Goal: Task Accomplishment & Management: Manage account settings

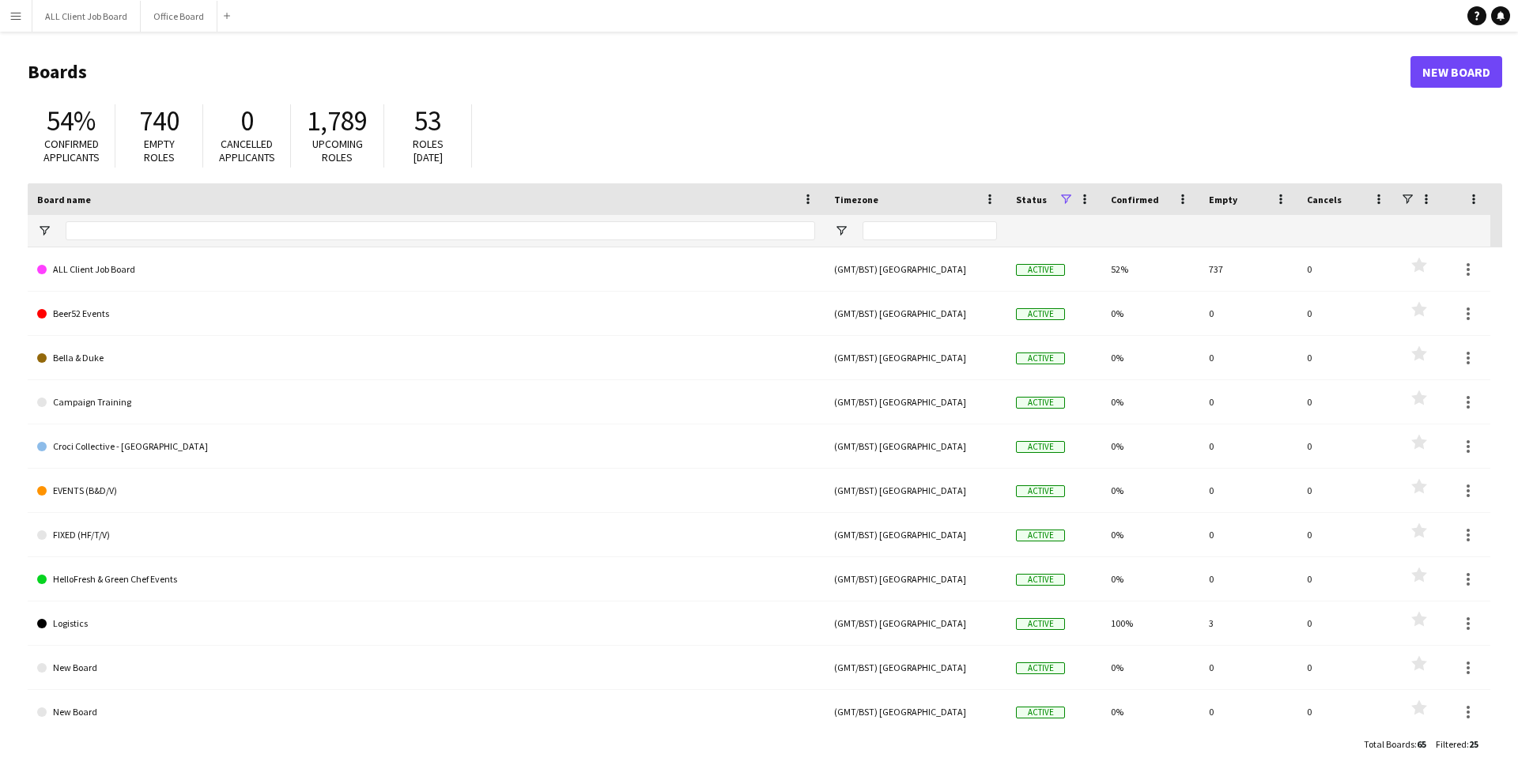
click at [9, 26] on button "Menu" at bounding box center [16, 16] width 32 height 32
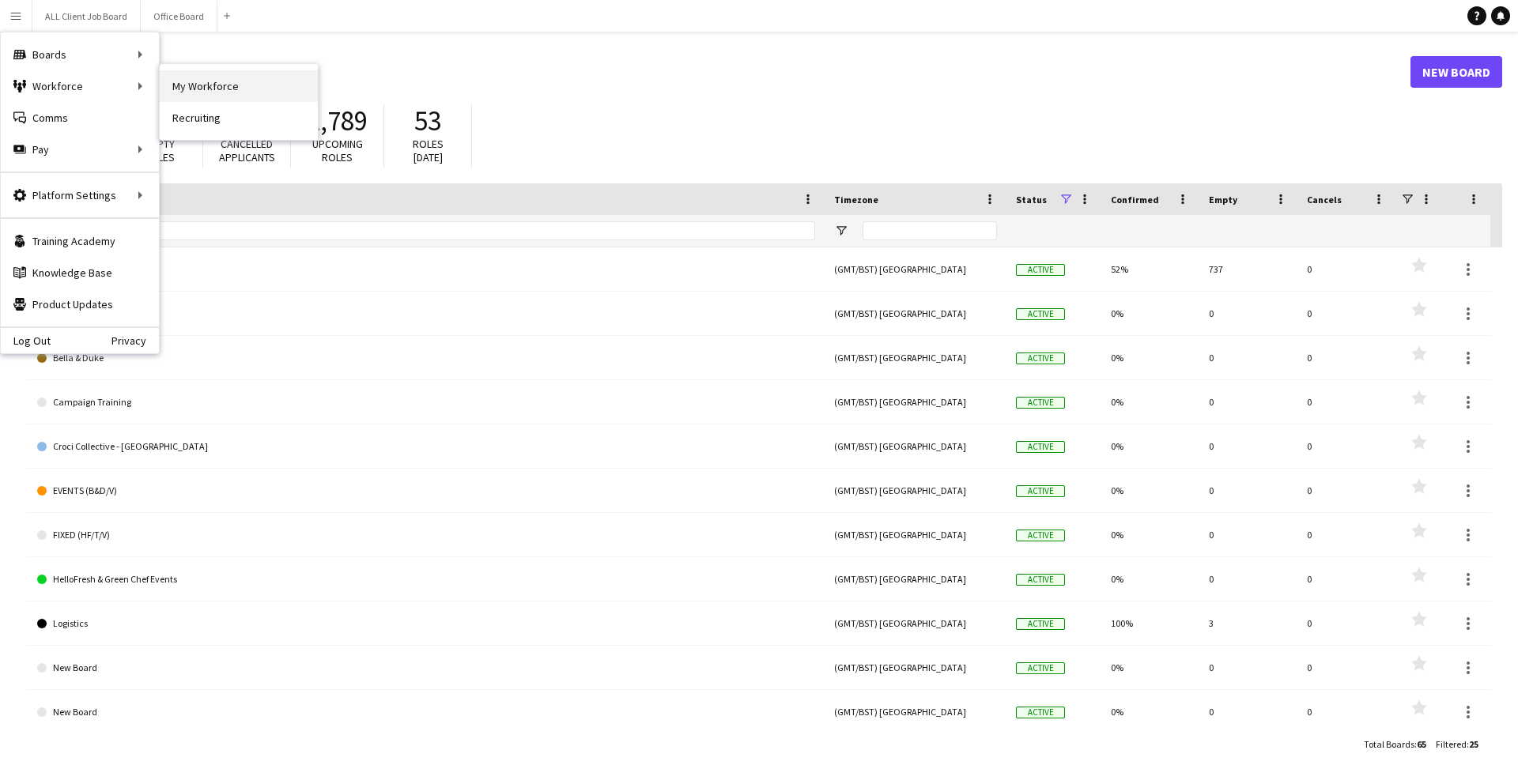
click at [196, 81] on link "My Workforce" at bounding box center [239, 86] width 158 height 32
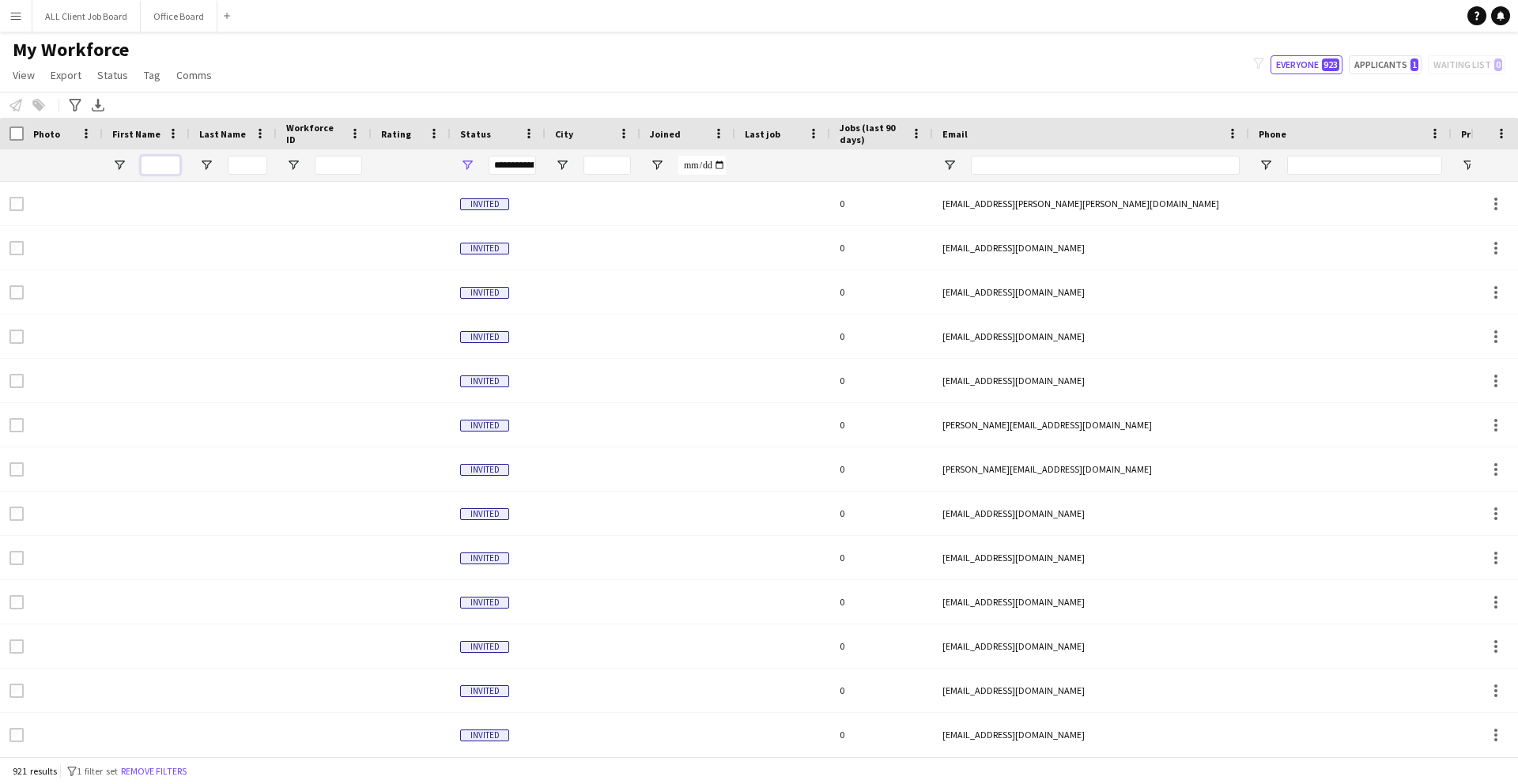
click at [173, 163] on input "First Name Filter Input" at bounding box center [161, 165] width 40 height 19
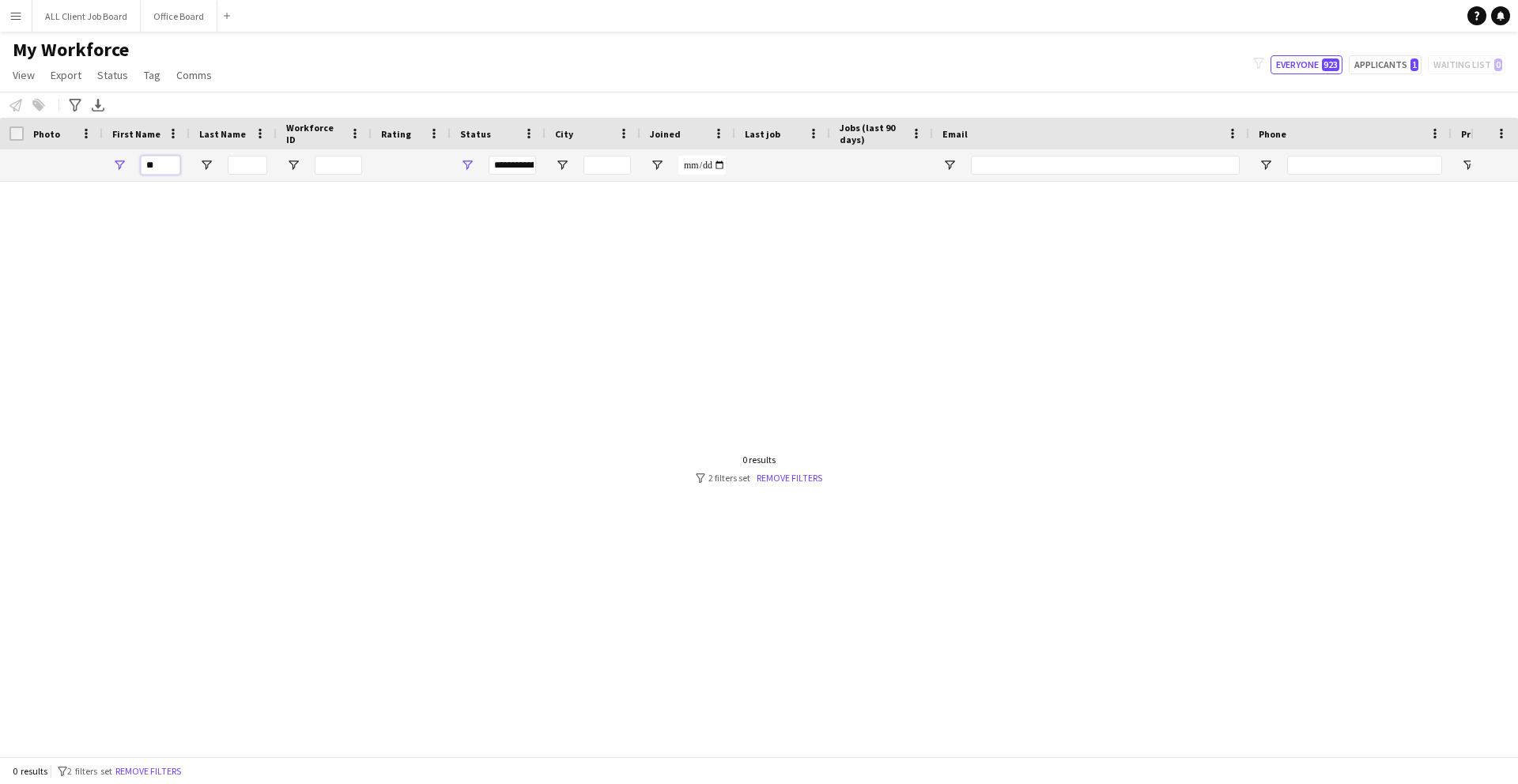
type input "*"
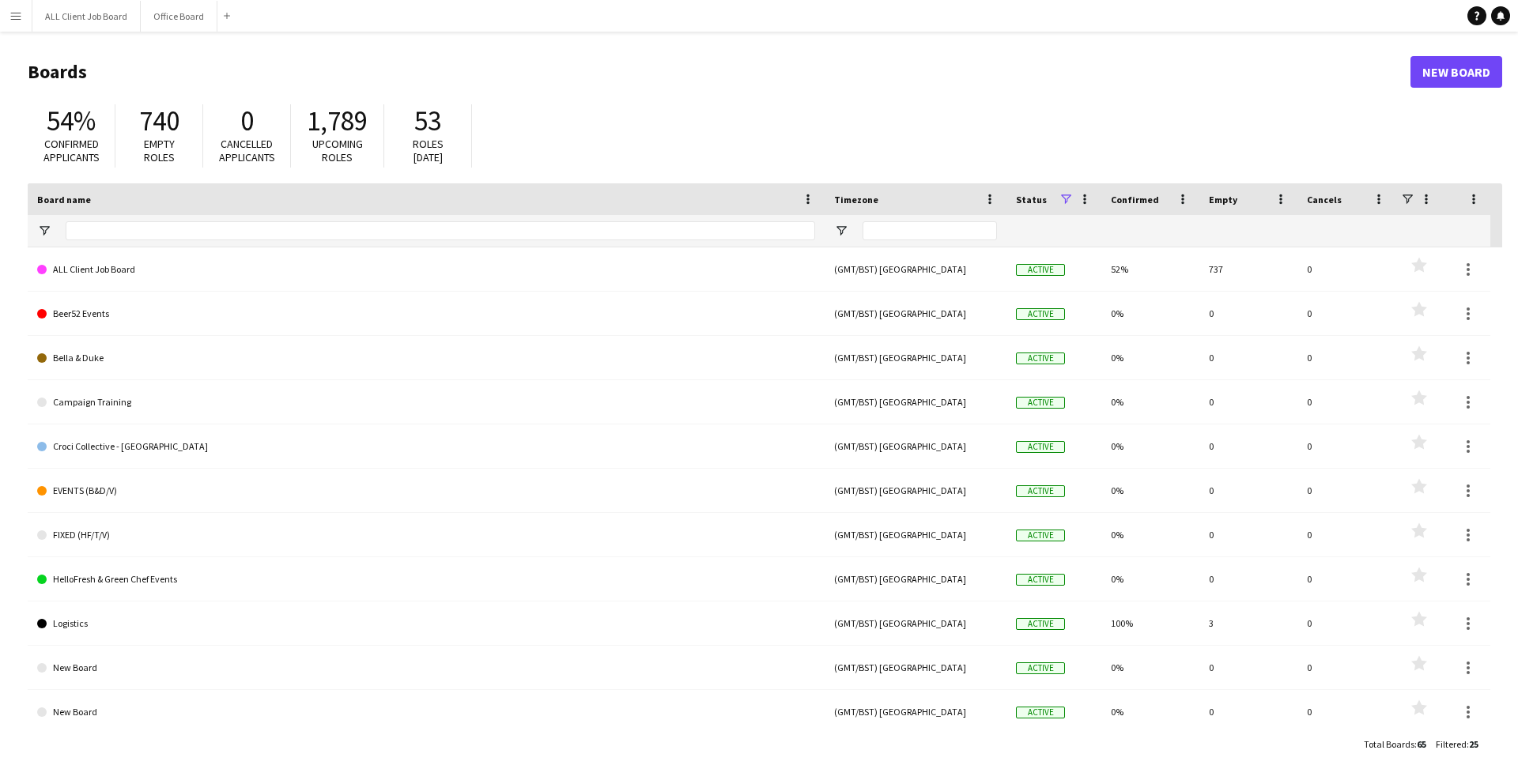
click at [26, 21] on button "Menu" at bounding box center [16, 16] width 32 height 32
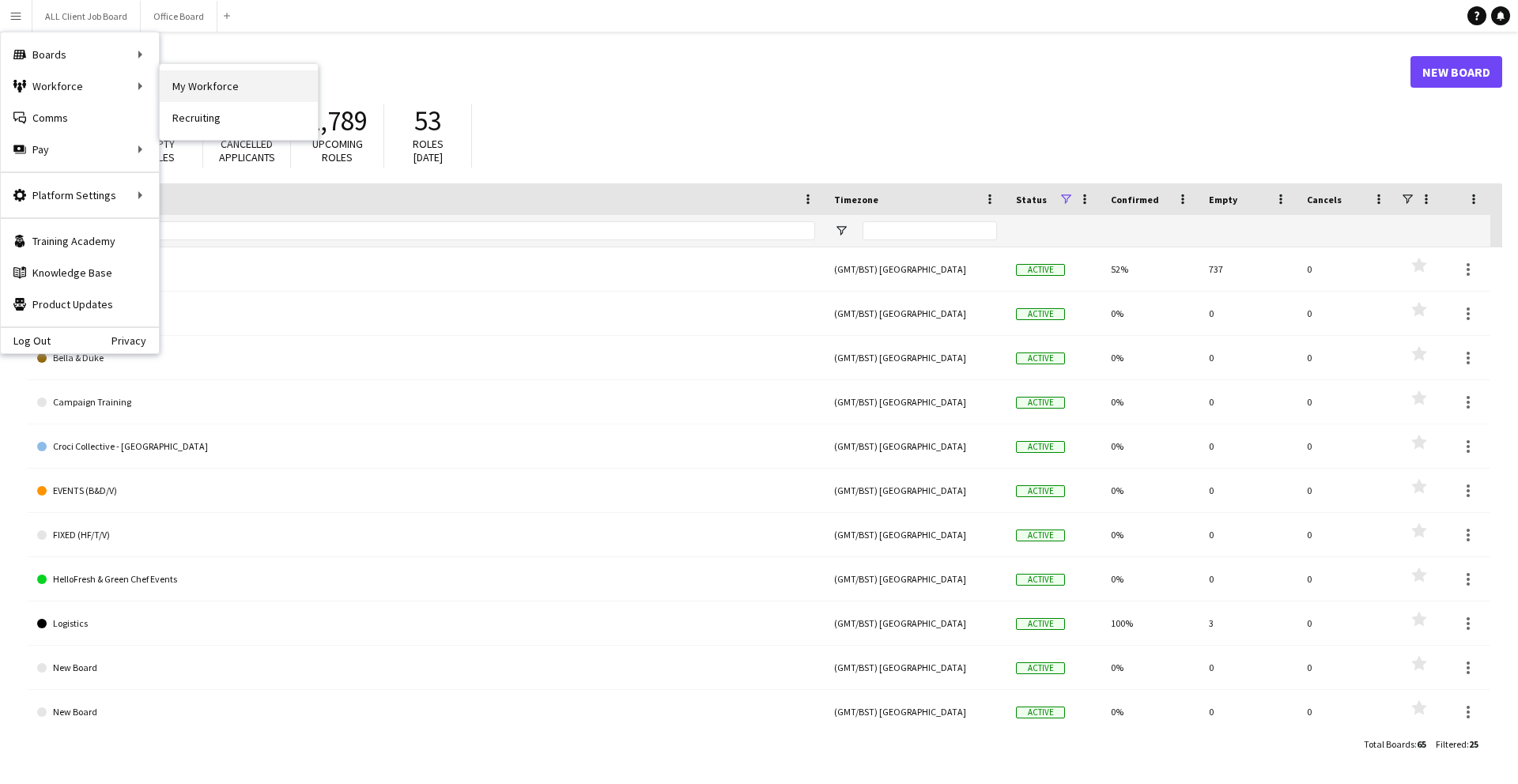
click at [187, 84] on link "My Workforce" at bounding box center [239, 86] width 158 height 32
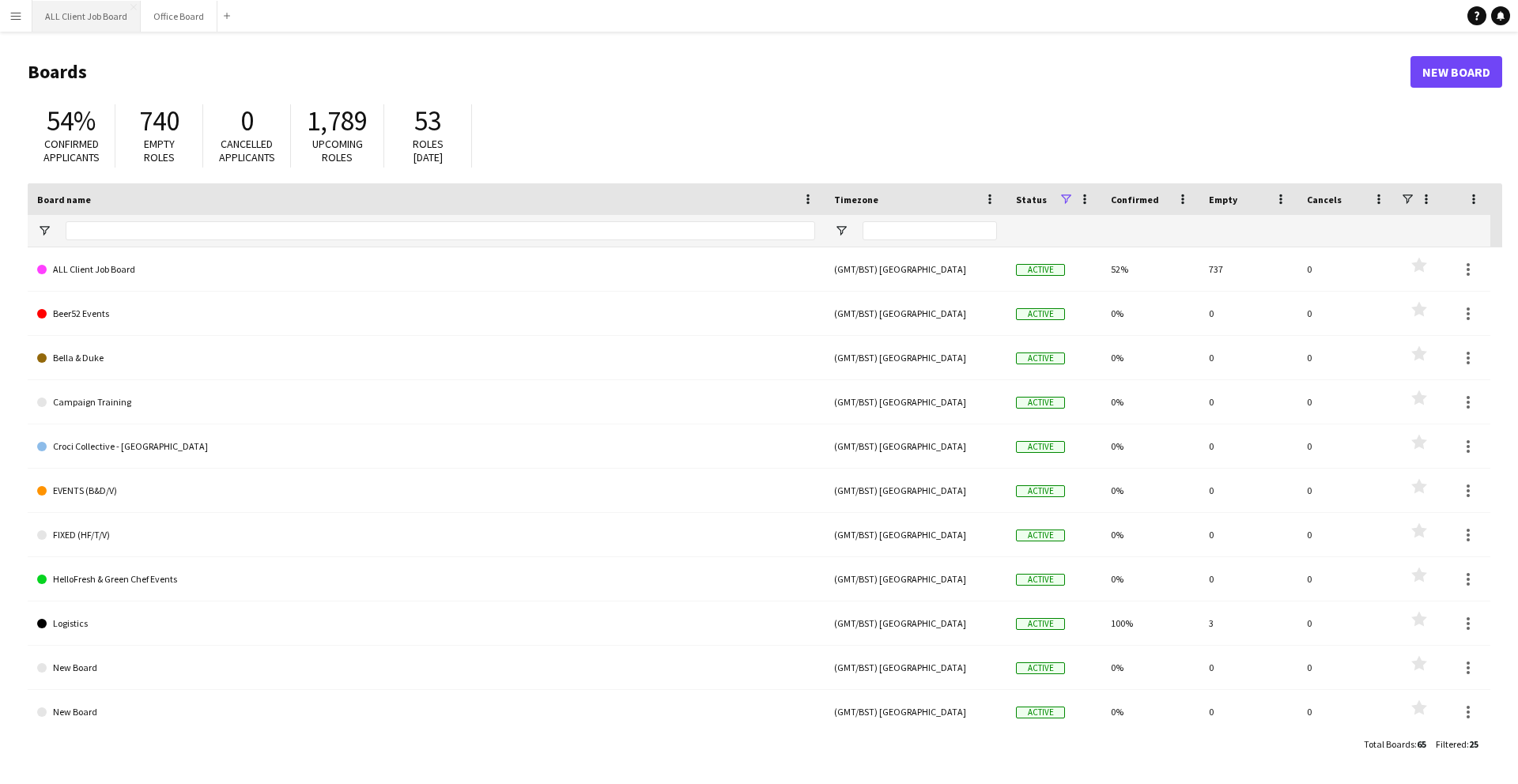
click at [111, 20] on button "ALL Client Job Board Close" at bounding box center [86, 16] width 108 height 31
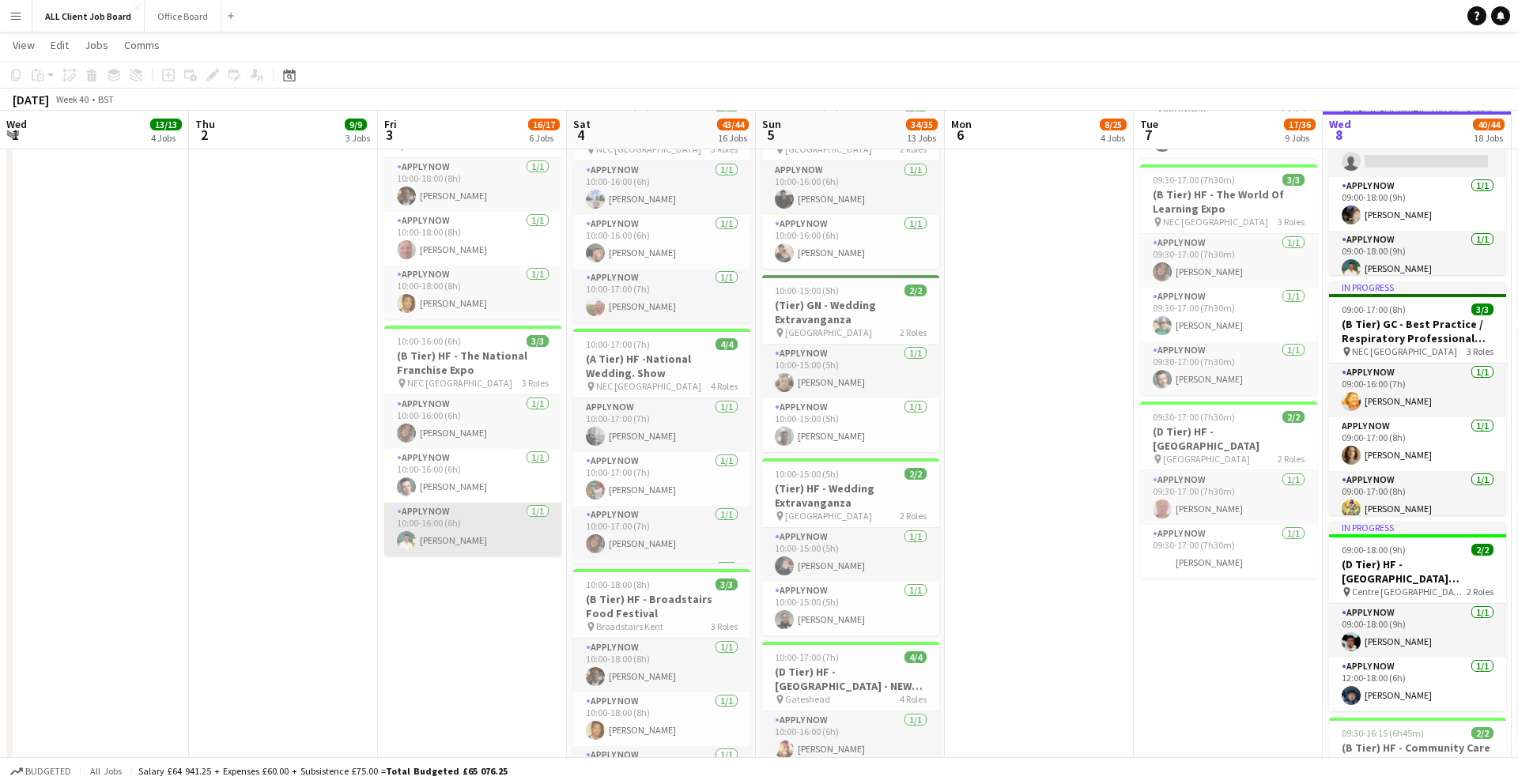
scroll to position [1232, 0]
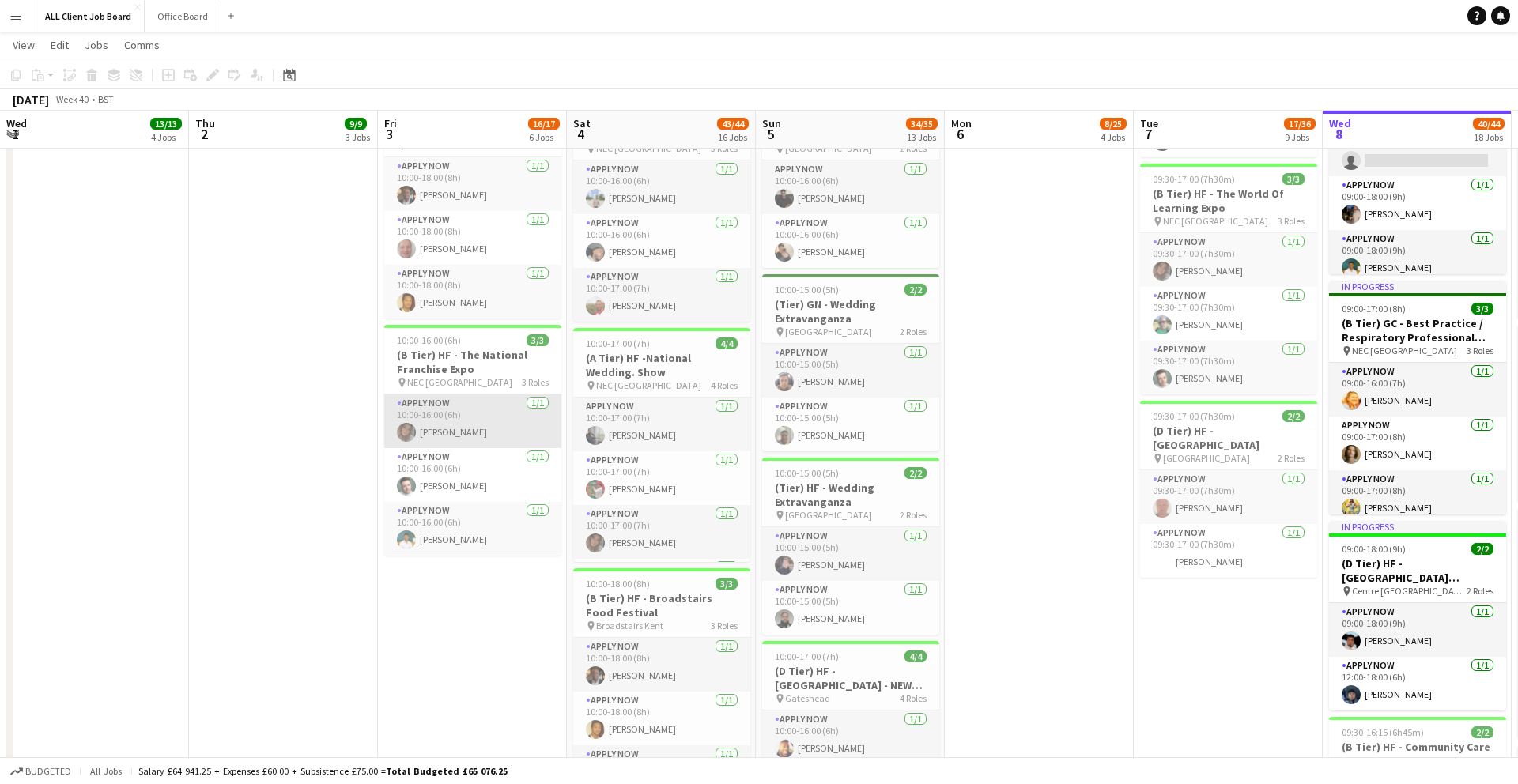
click at [438, 437] on app-card-role "APPLY NOW 1/1 10:00-16:00 (6h) Lydia Fay Deegan" at bounding box center [472, 421] width 177 height 54
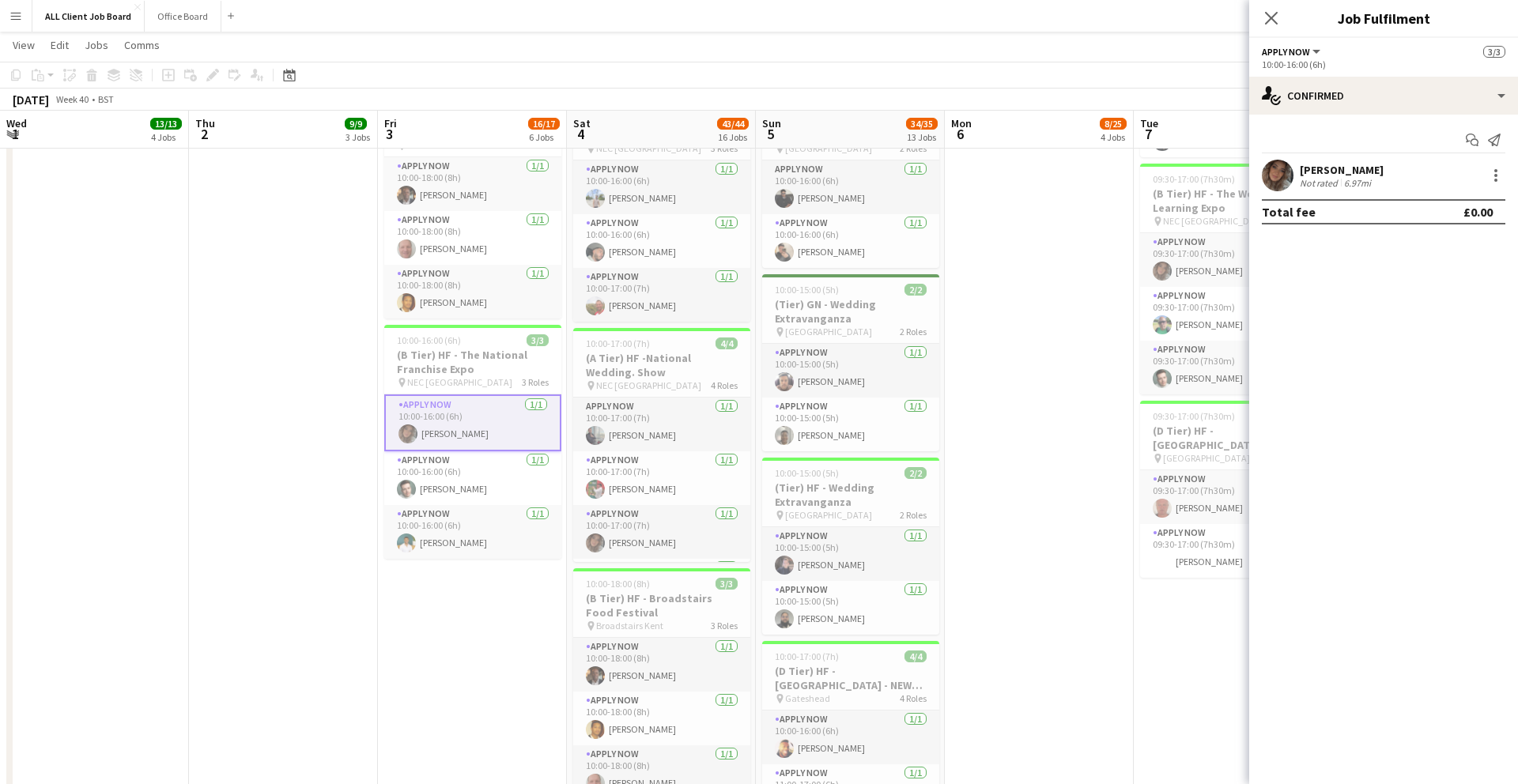
click at [1274, 184] on app-user-avatar at bounding box center [1277, 176] width 32 height 32
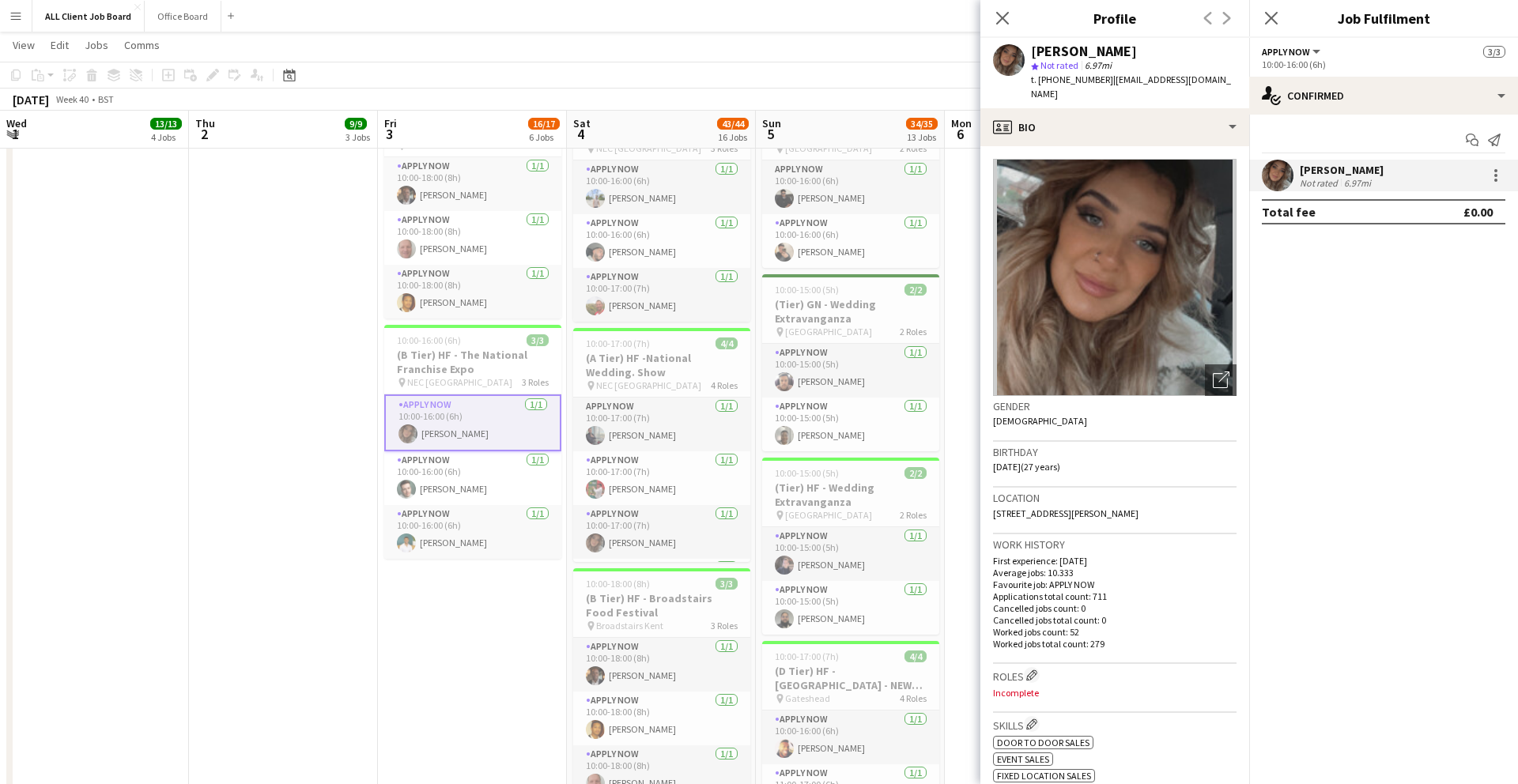
drag, startPoint x: 997, startPoint y: 17, endPoint x: 1067, endPoint y: 27, distance: 70.7
click at [998, 17] on icon "Close pop-in" at bounding box center [1003, 18] width 13 height 13
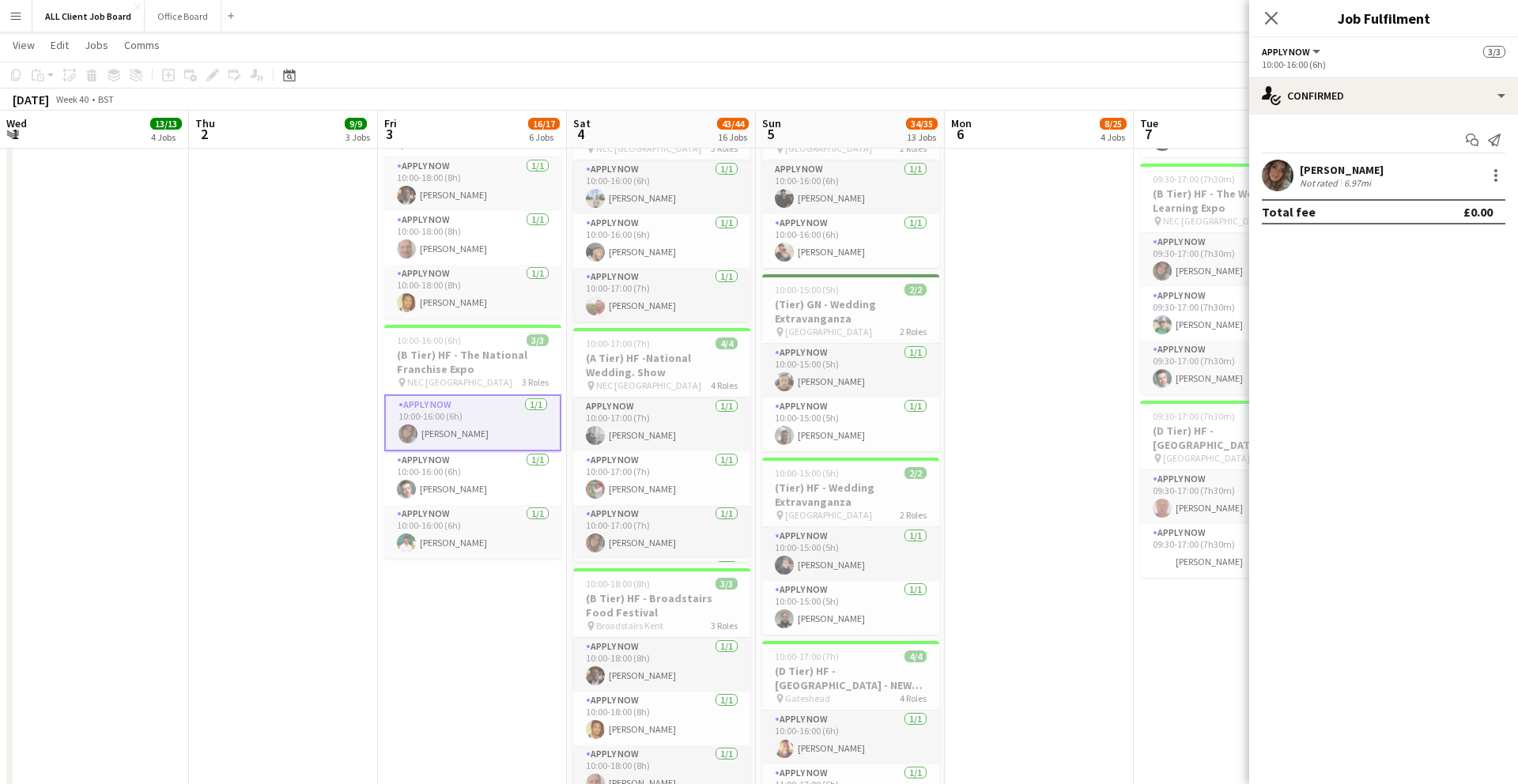
click at [1253, 31] on div "Close pop-in" at bounding box center [1271, 18] width 44 height 36
drag, startPoint x: 1288, startPoint y: 21, endPoint x: 1278, endPoint y: 22, distance: 10.0
click at [1286, 21] on div "Close pop-in" at bounding box center [1271, 18] width 44 height 36
click at [1275, 22] on icon at bounding box center [1270, 17] width 15 height 15
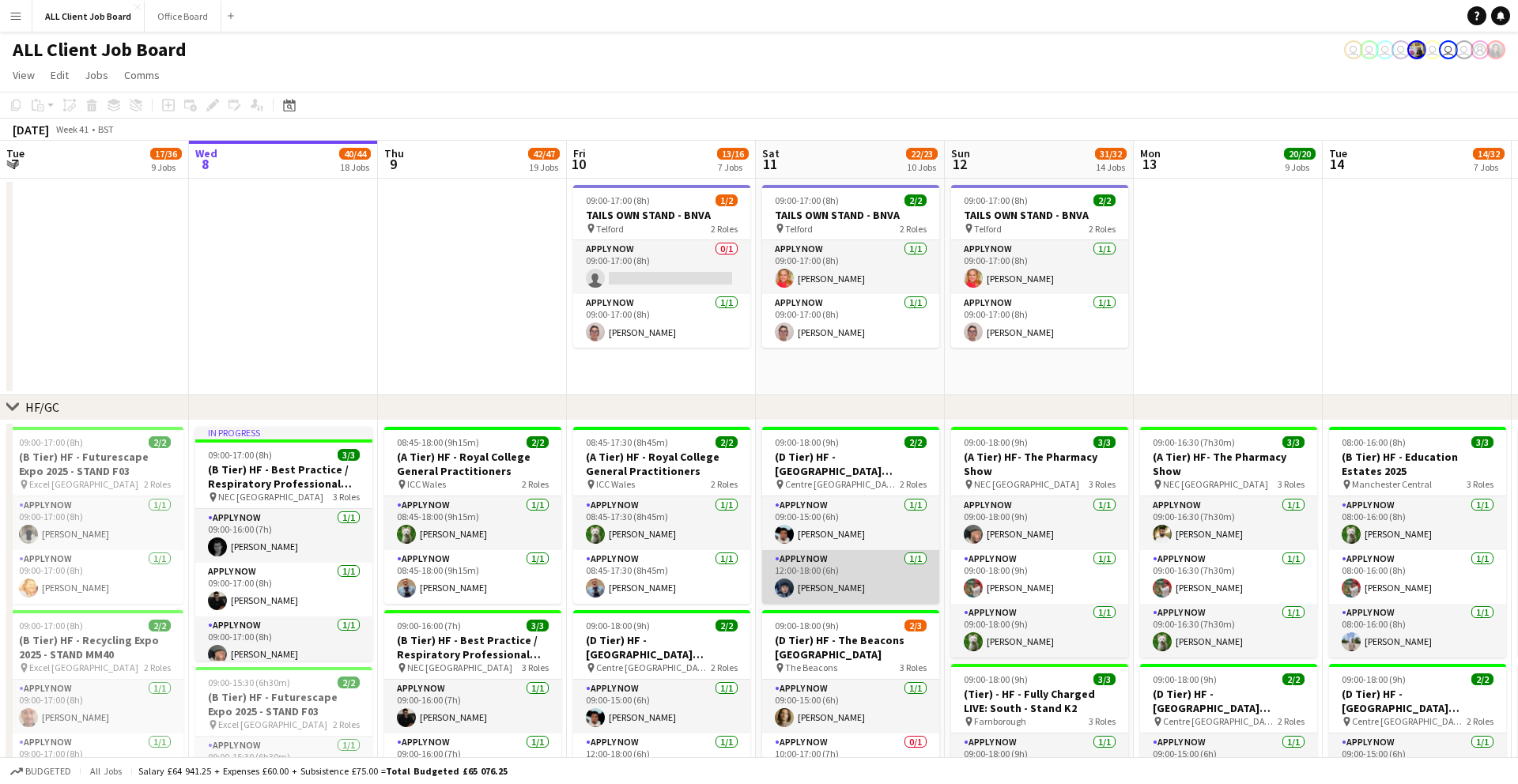
click at [821, 578] on app-card-role "APPLY NOW 1/1 12:00-18:00 (6h) Muhammad El Sayed" at bounding box center [851, 577] width 177 height 54
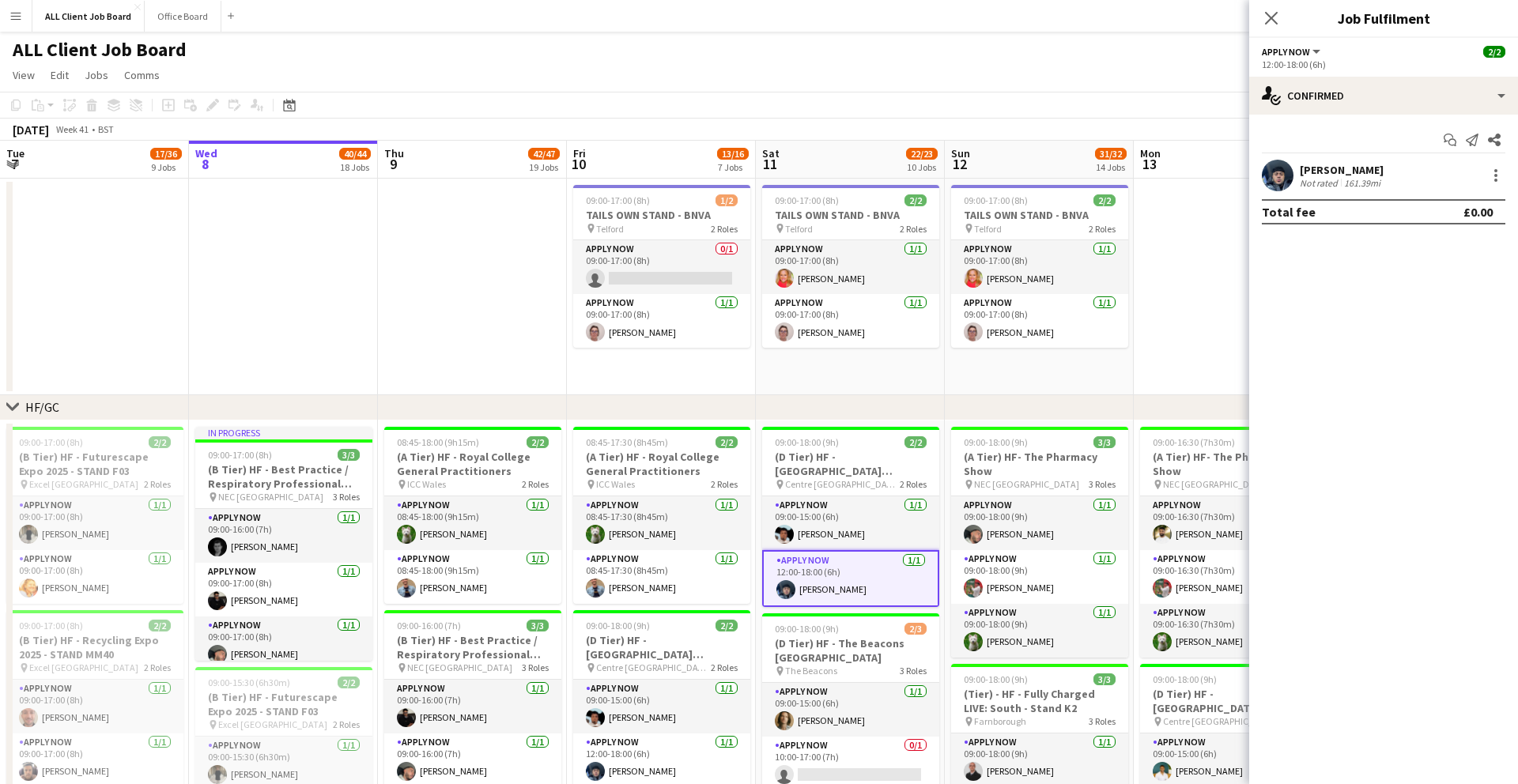
click at [1269, 178] on app-user-avatar at bounding box center [1277, 176] width 32 height 32
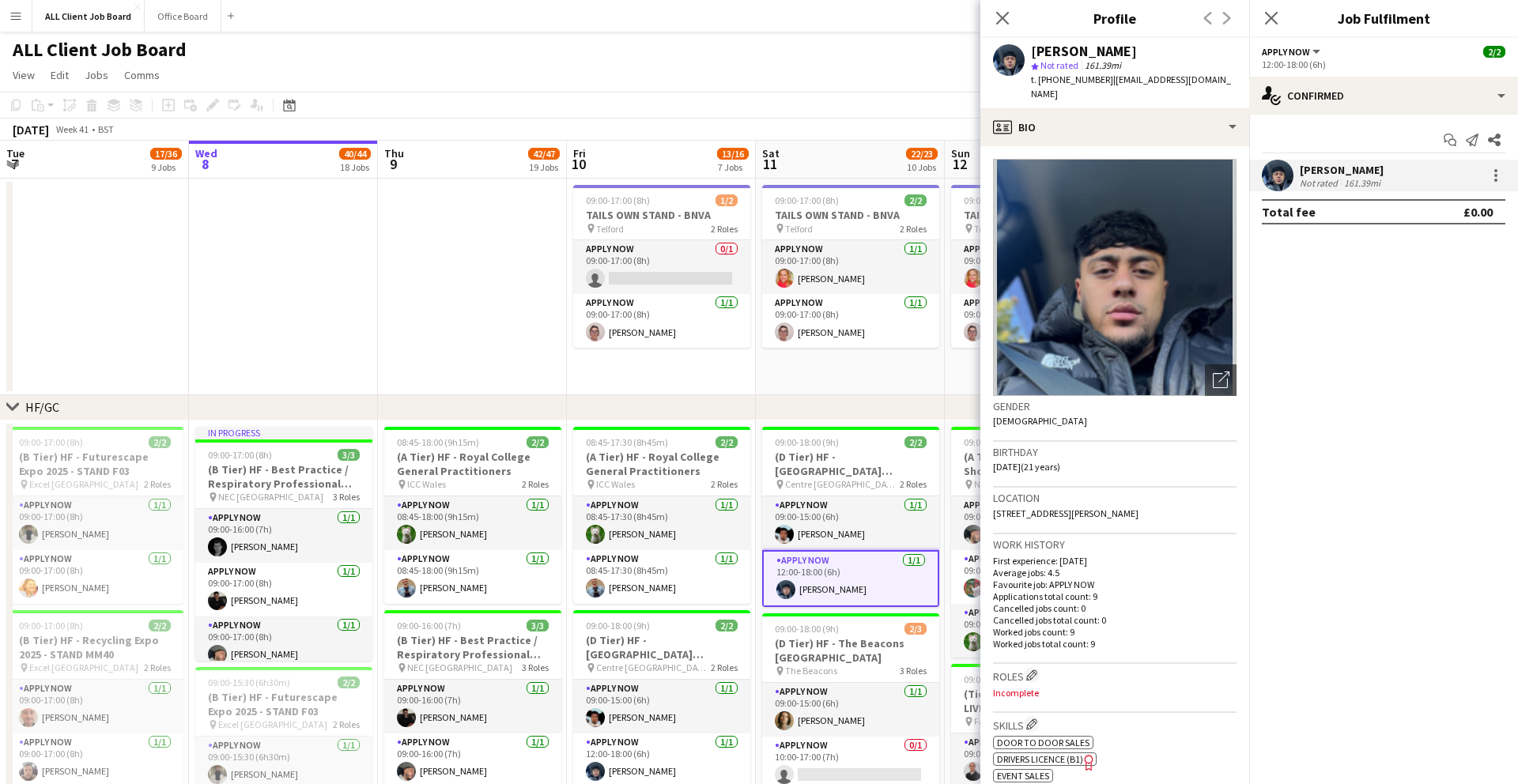
click at [1009, 31] on div "Close pop-in" at bounding box center [1003, 18] width 44 height 36
click at [1006, 29] on div "Close pop-in" at bounding box center [1003, 18] width 44 height 36
click at [1270, 27] on app-icon "Close pop-in" at bounding box center [1271, 18] width 23 height 23
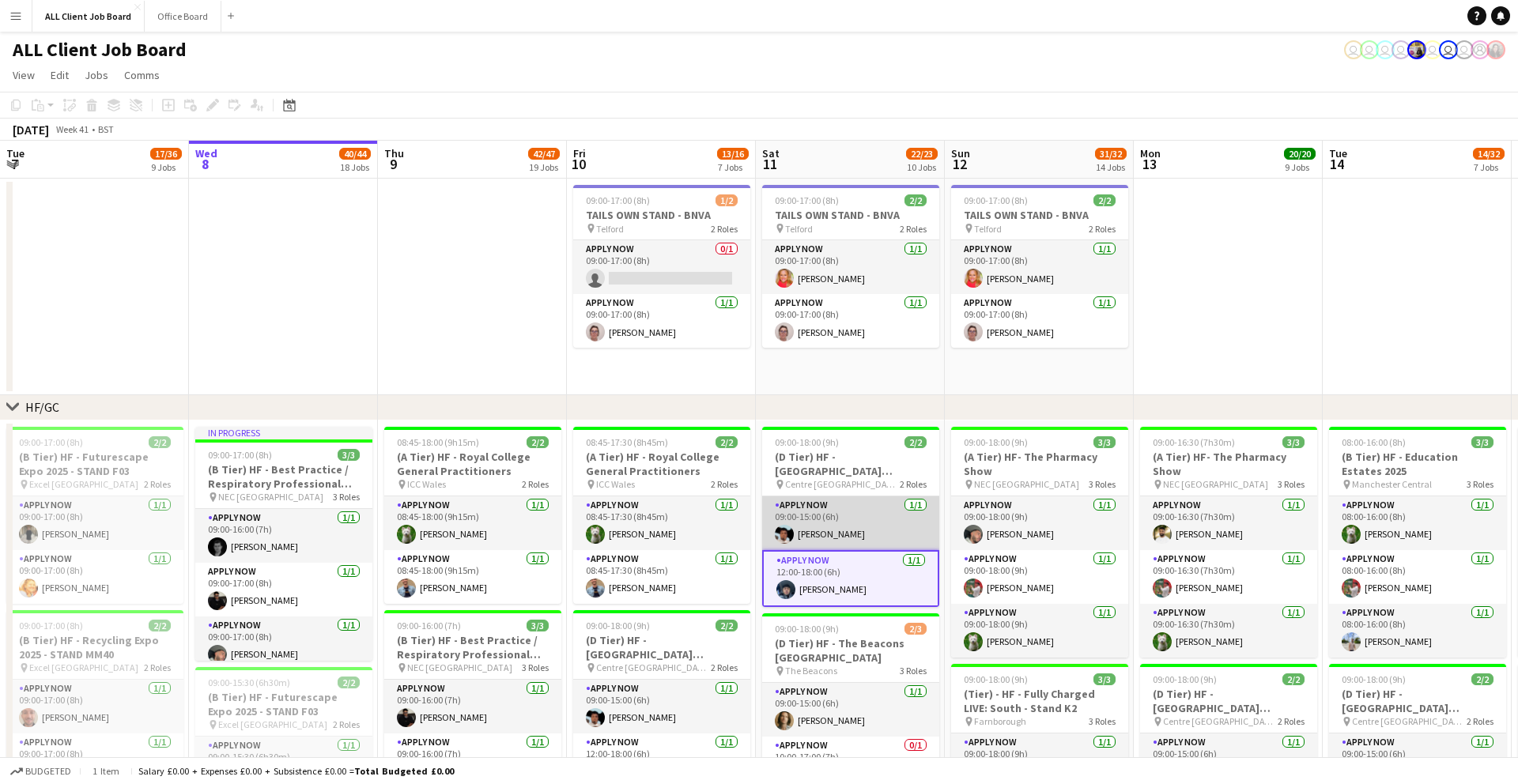
click at [847, 531] on app-card-role "APPLY NOW 1/1 09:00-15:00 (6h) Akeel Mahmood" at bounding box center [851, 523] width 177 height 54
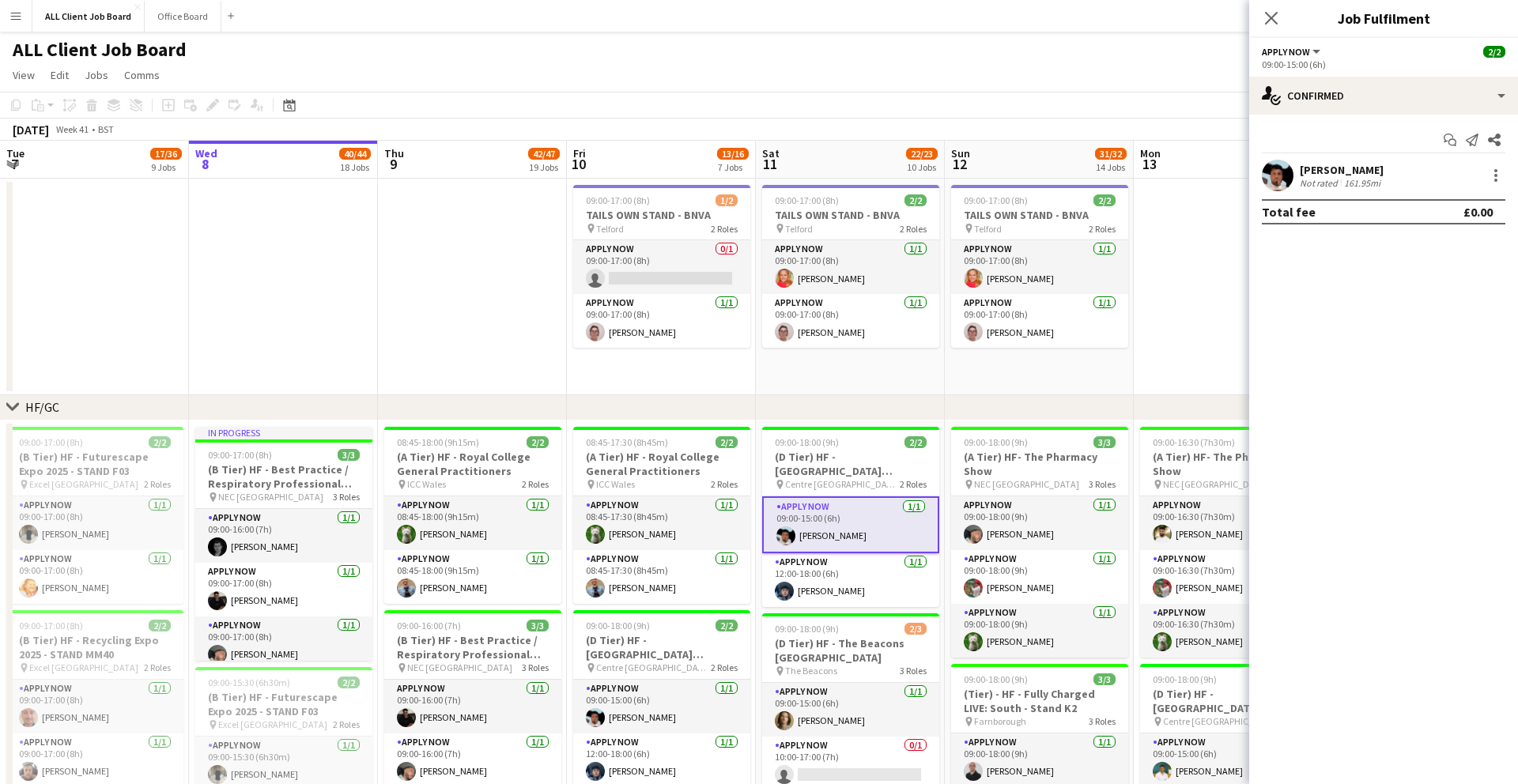
click at [1277, 182] on app-user-avatar at bounding box center [1277, 176] width 32 height 32
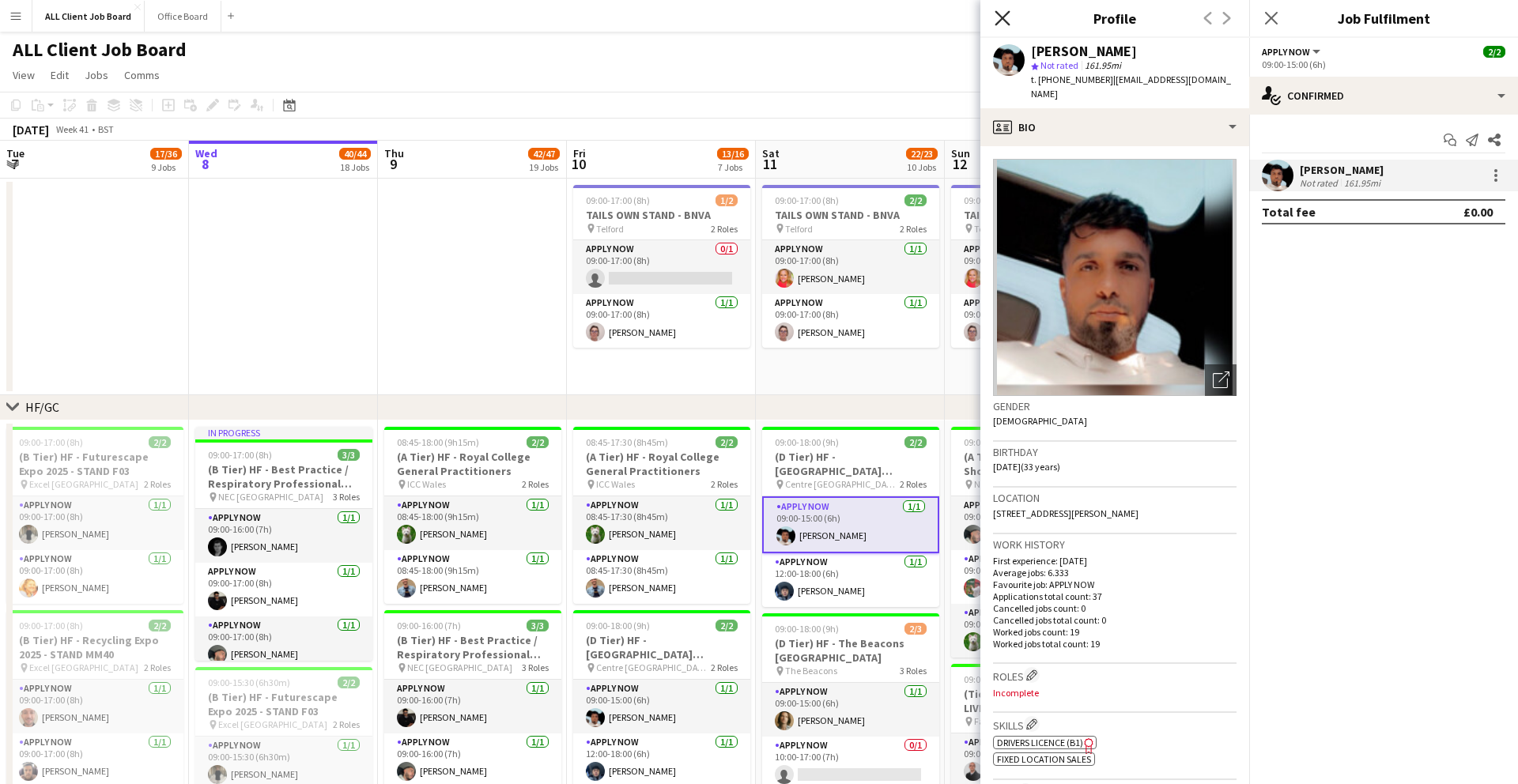
click at [1006, 22] on icon at bounding box center [1002, 17] width 15 height 15
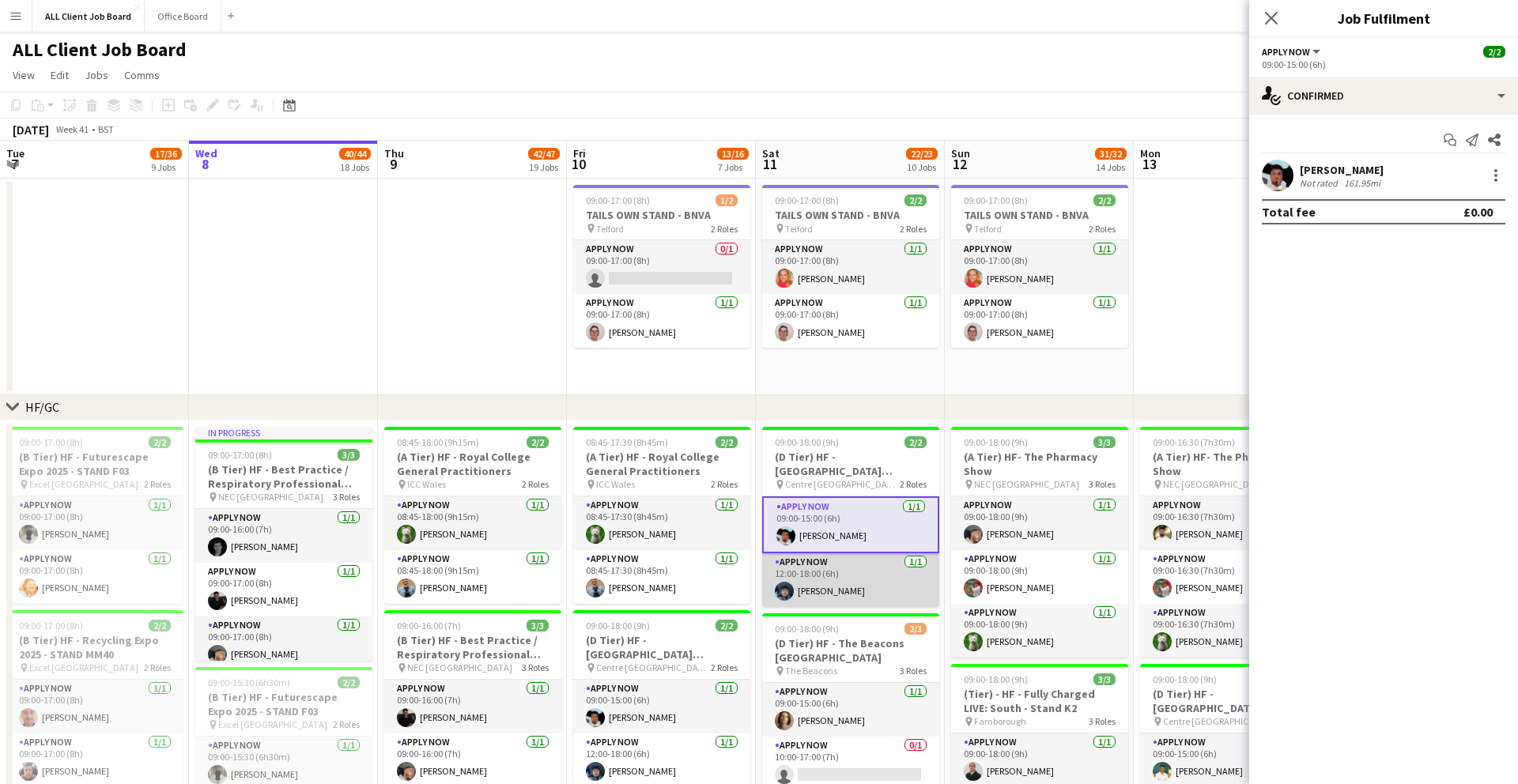
click at [873, 600] on app-card-role "APPLY NOW 1/1 12:00-18:00 (6h) Muhammad El Sayed" at bounding box center [851, 580] width 177 height 54
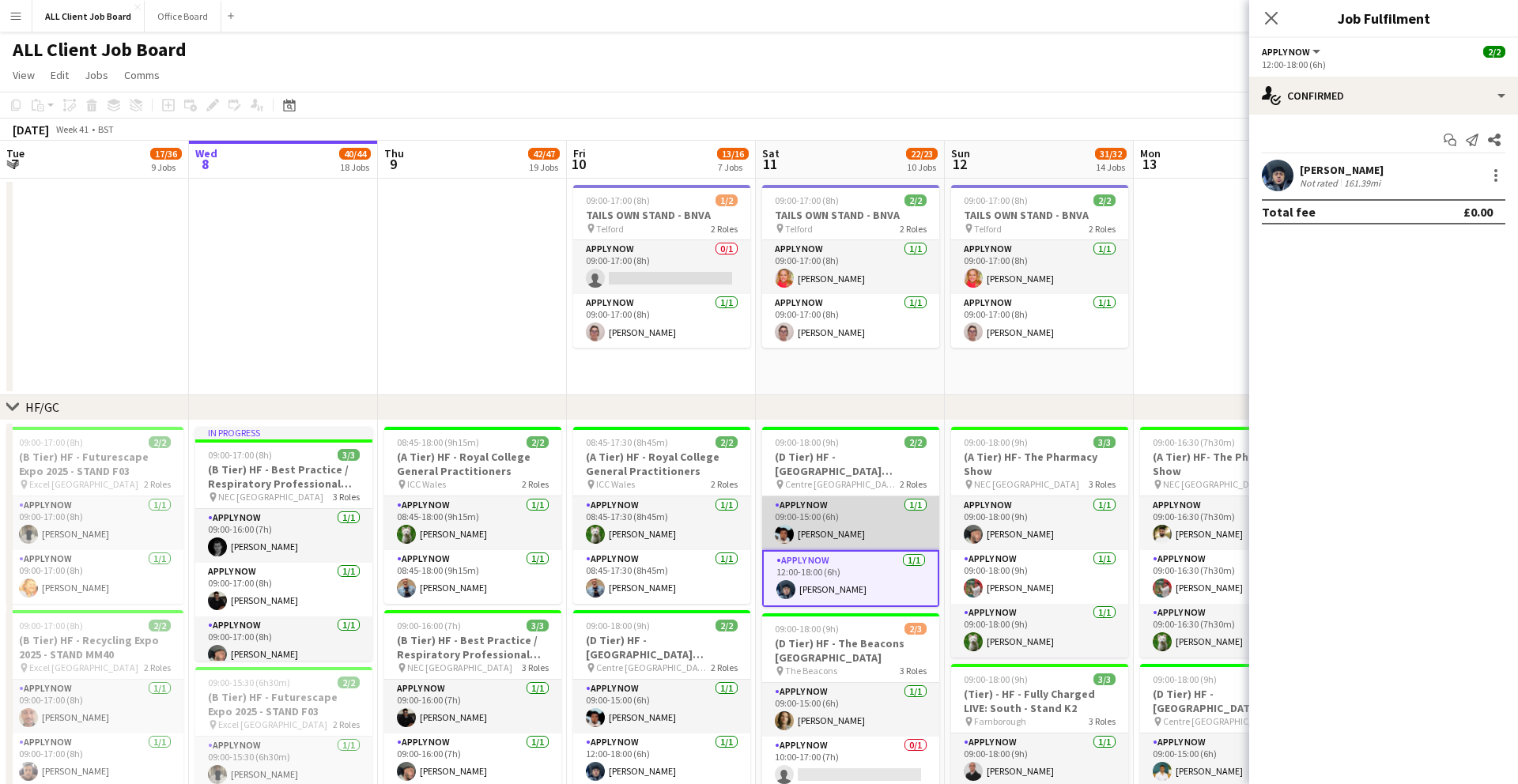
click at [875, 536] on app-card-role "APPLY NOW 1/1 09:00-15:00 (6h) Akeel Mahmood" at bounding box center [851, 523] width 177 height 54
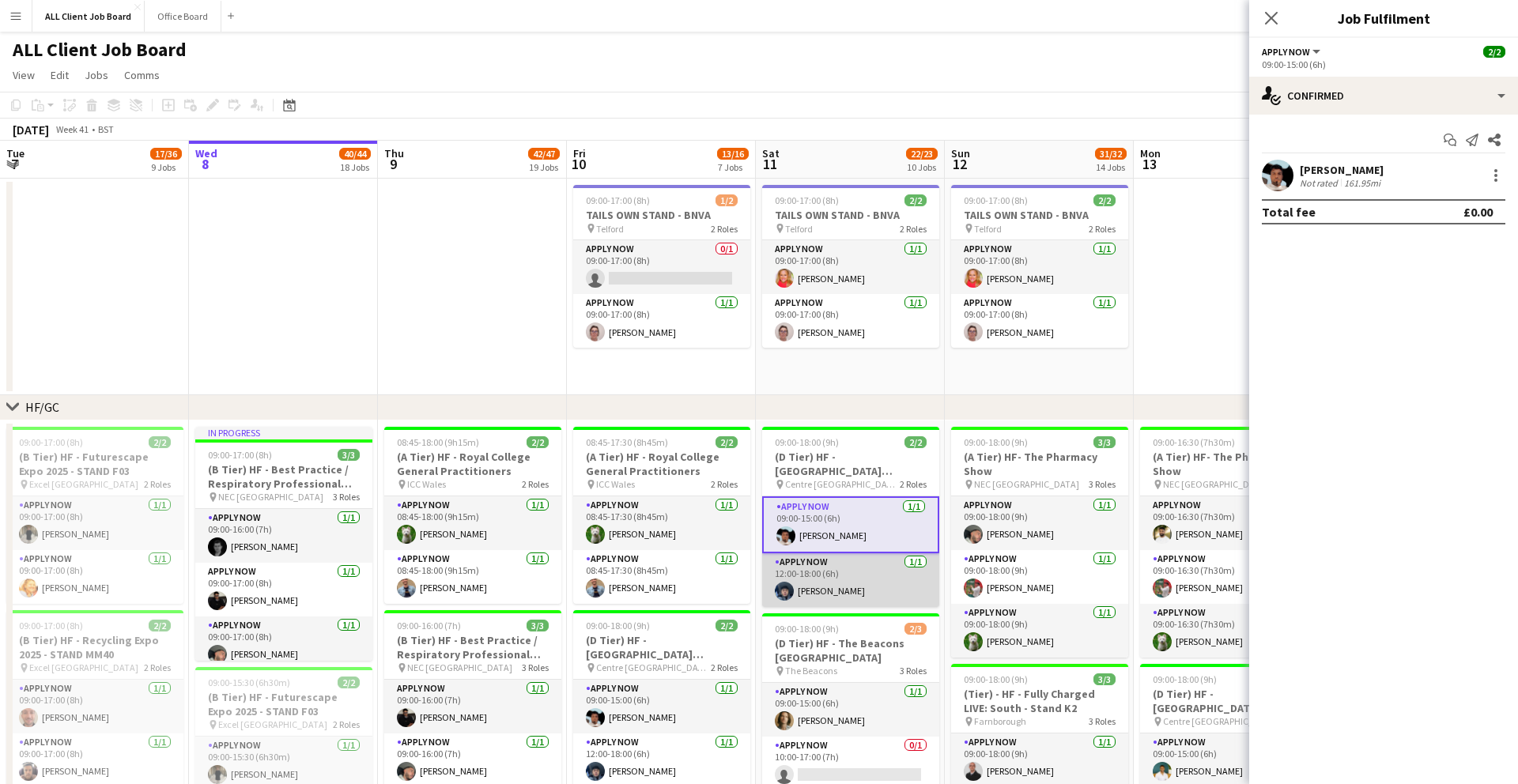
click at [873, 576] on app-card-role "APPLY NOW 1/1 12:00-18:00 (6h) Muhammad El Sayed" at bounding box center [851, 580] width 177 height 54
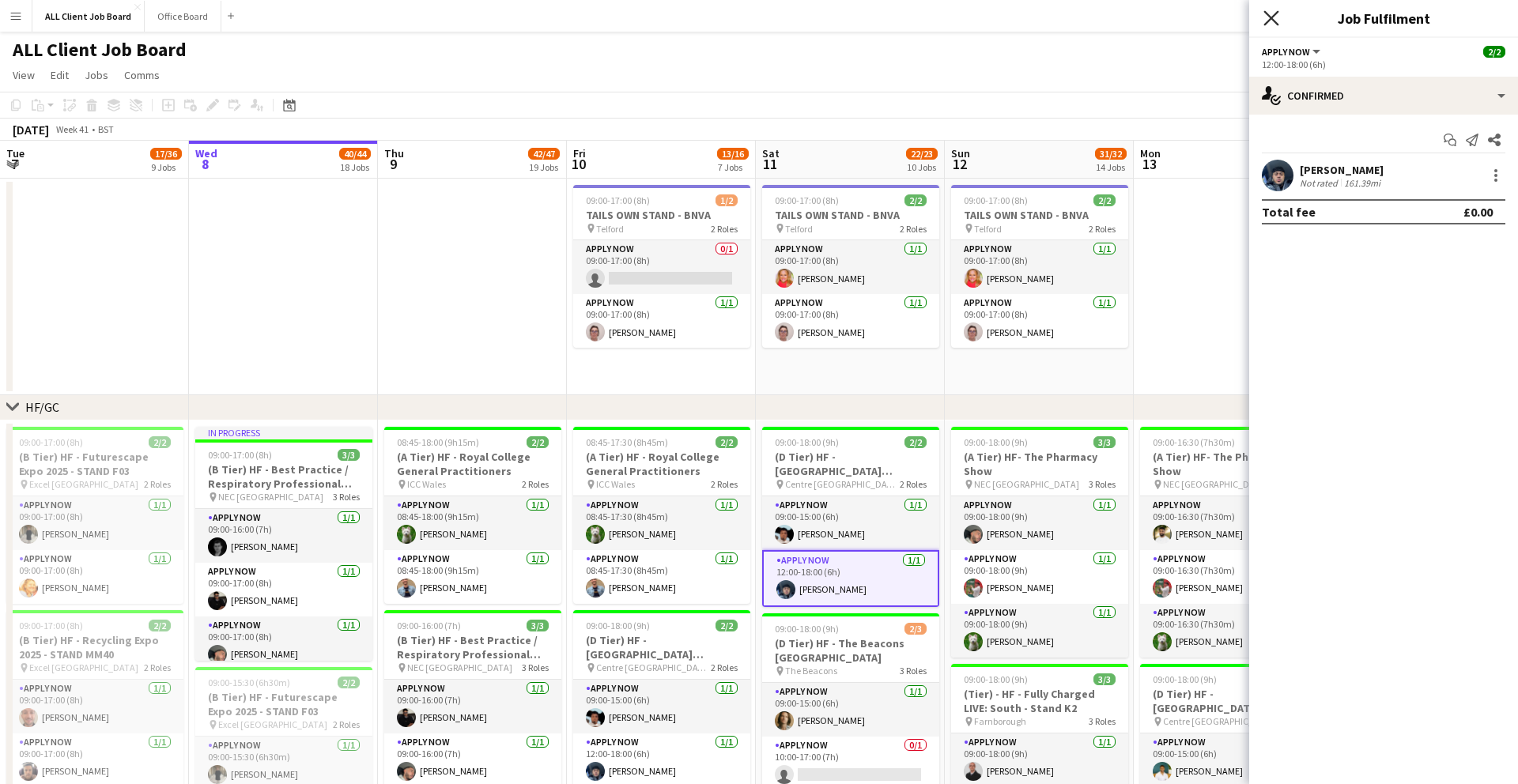
click at [1265, 20] on icon "Close pop-in" at bounding box center [1270, 17] width 15 height 15
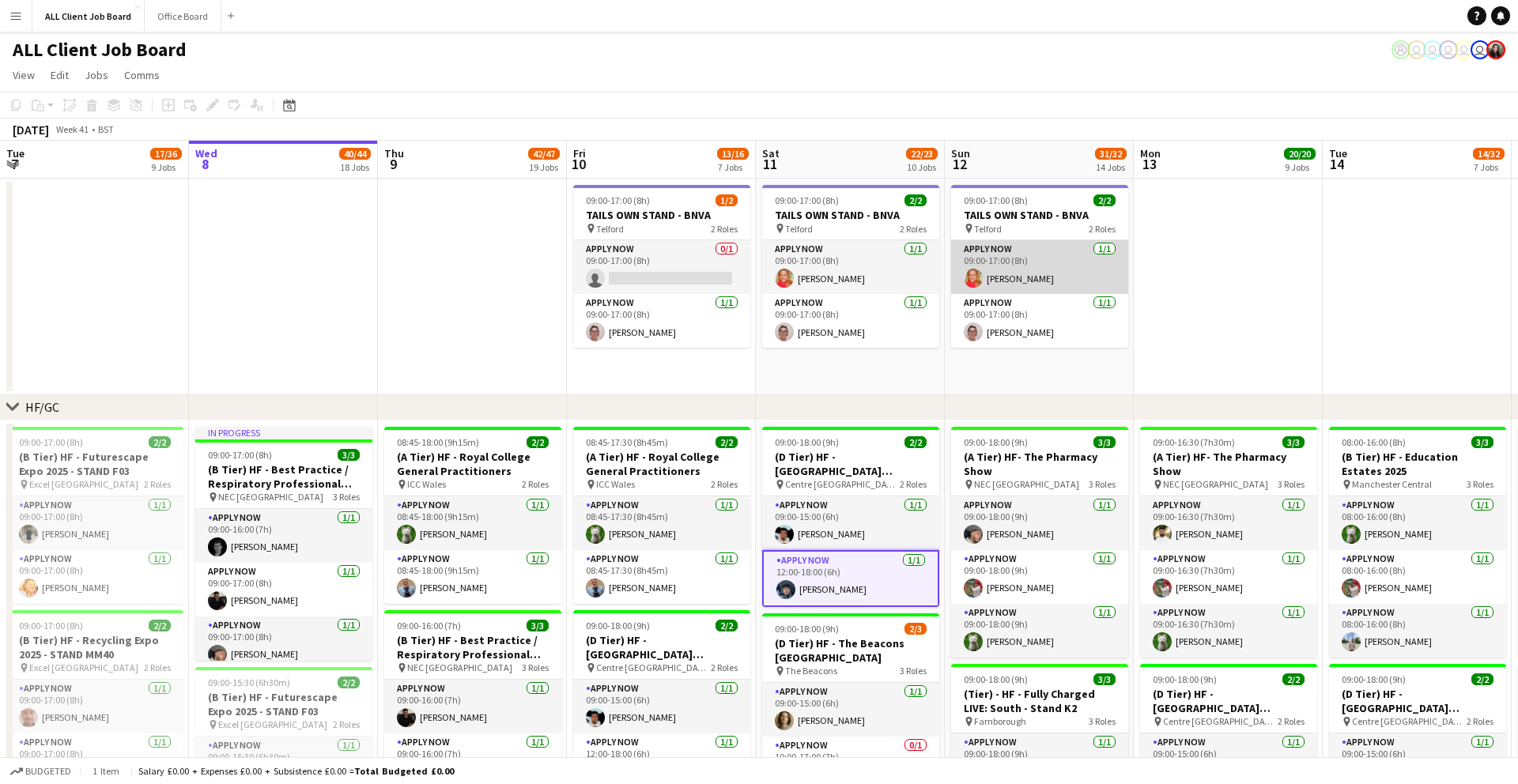
click at [990, 277] on app-card-role "APPLY NOW 1/1 09:00-17:00 (8h) Tania Staite" at bounding box center [1040, 267] width 177 height 54
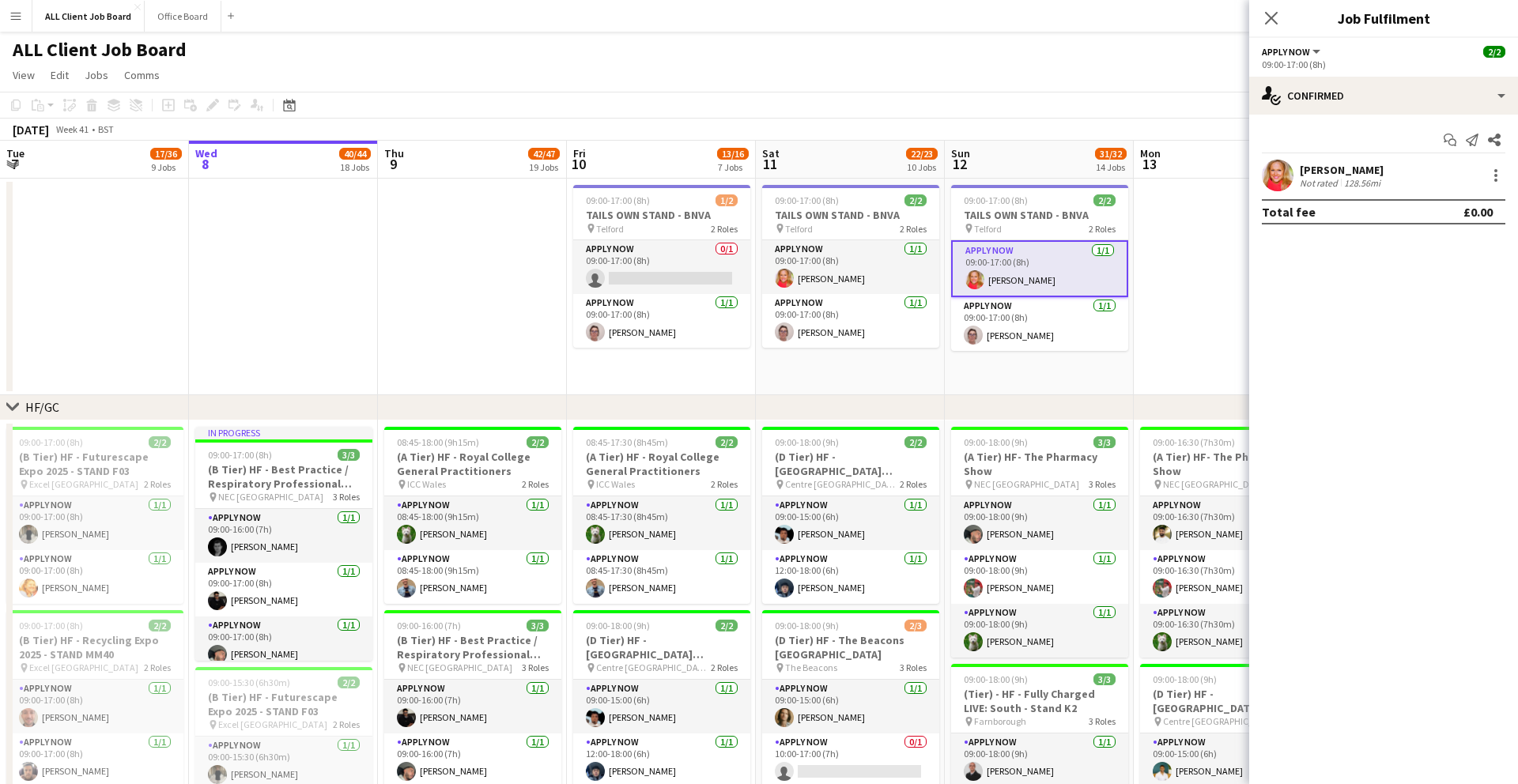
click at [1355, 180] on div "128.56mi" at bounding box center [1362, 183] width 43 height 12
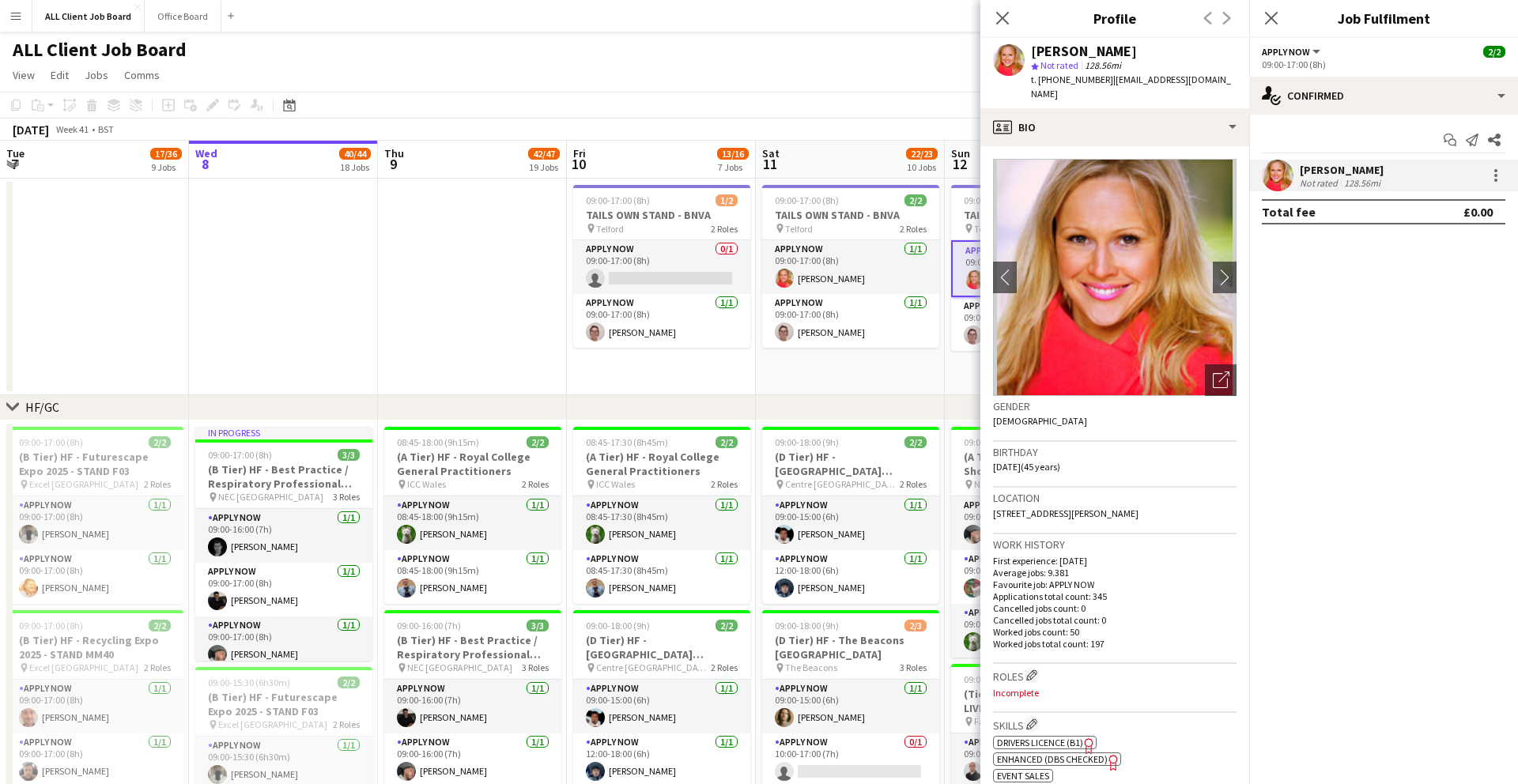
drag, startPoint x: 996, startPoint y: 18, endPoint x: 1082, endPoint y: 32, distance: 87.1
click at [999, 18] on icon "Close pop-in" at bounding box center [1003, 18] width 13 height 13
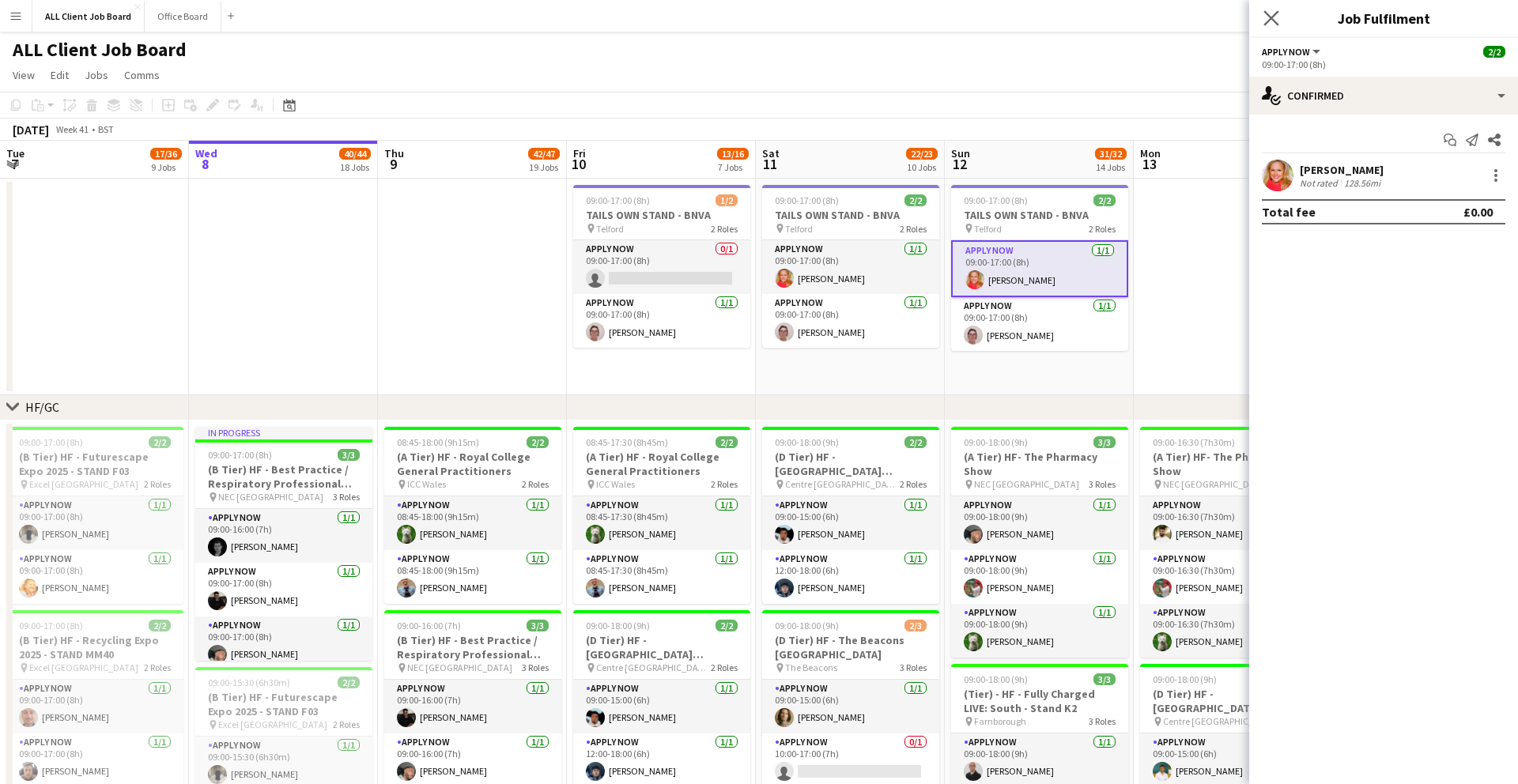
click at [1262, 19] on app-icon "Close pop-in" at bounding box center [1271, 18] width 23 height 23
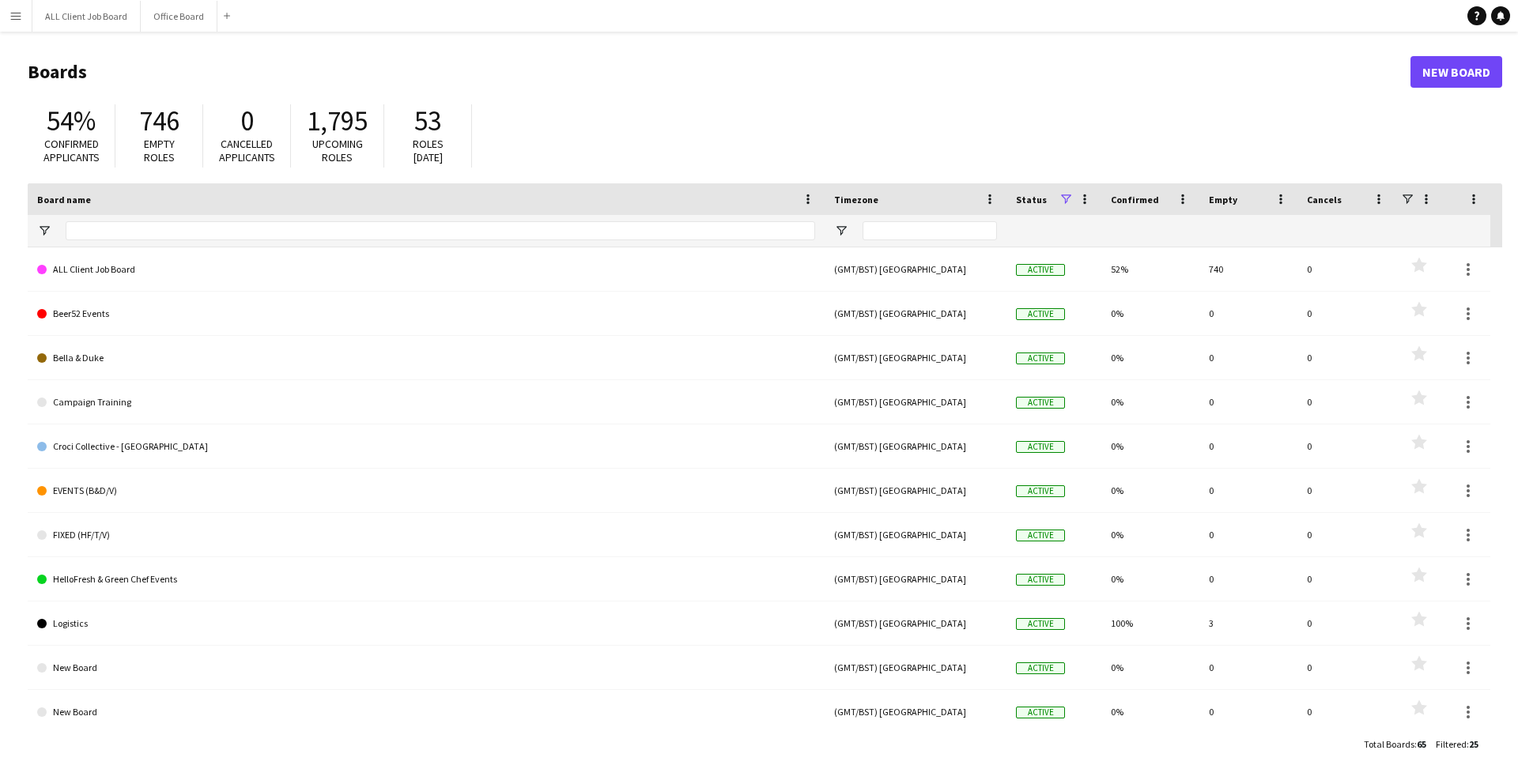
click at [17, 13] on app-icon "Menu" at bounding box center [16, 16] width 13 height 13
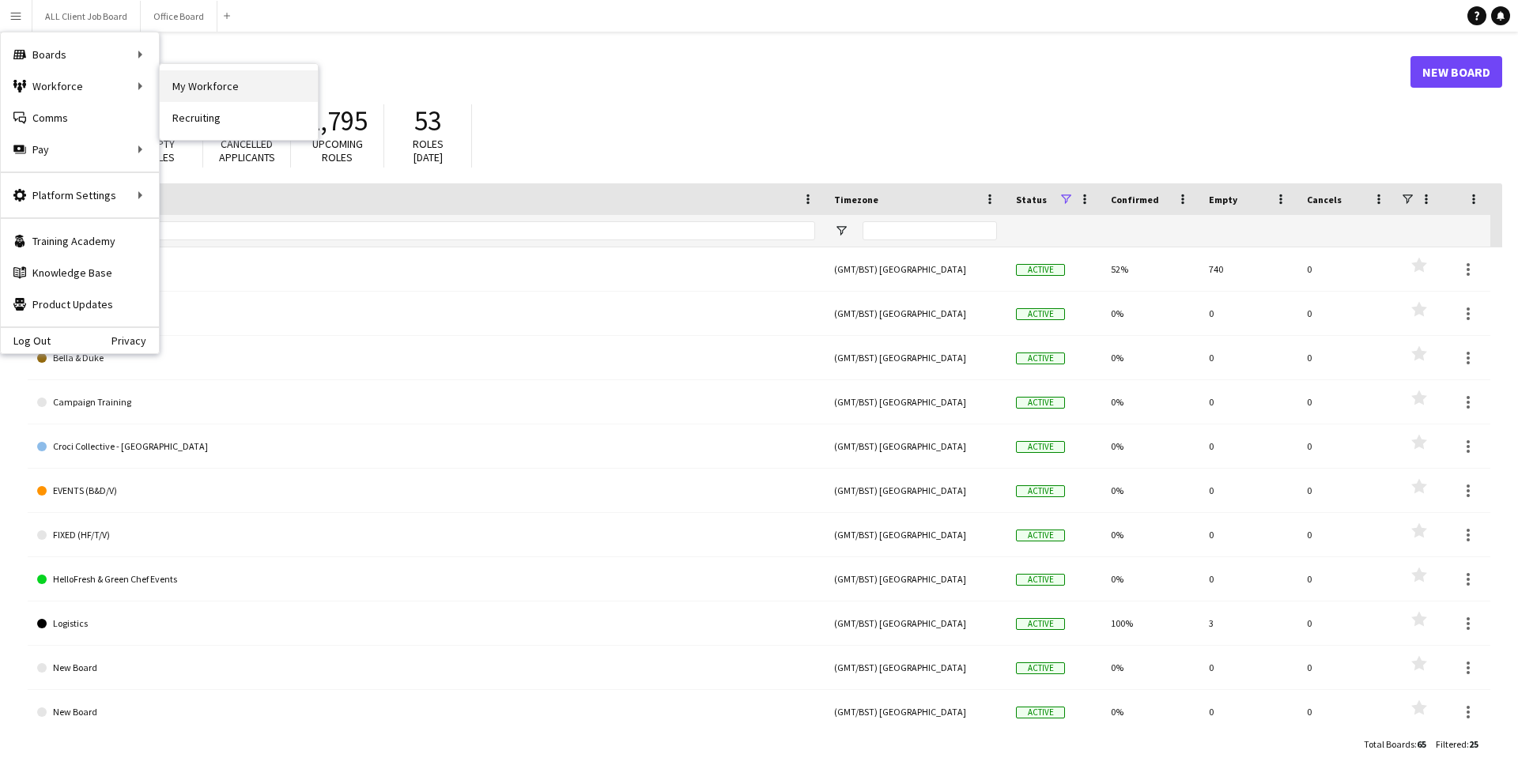
click at [202, 81] on link "My Workforce" at bounding box center [239, 86] width 158 height 32
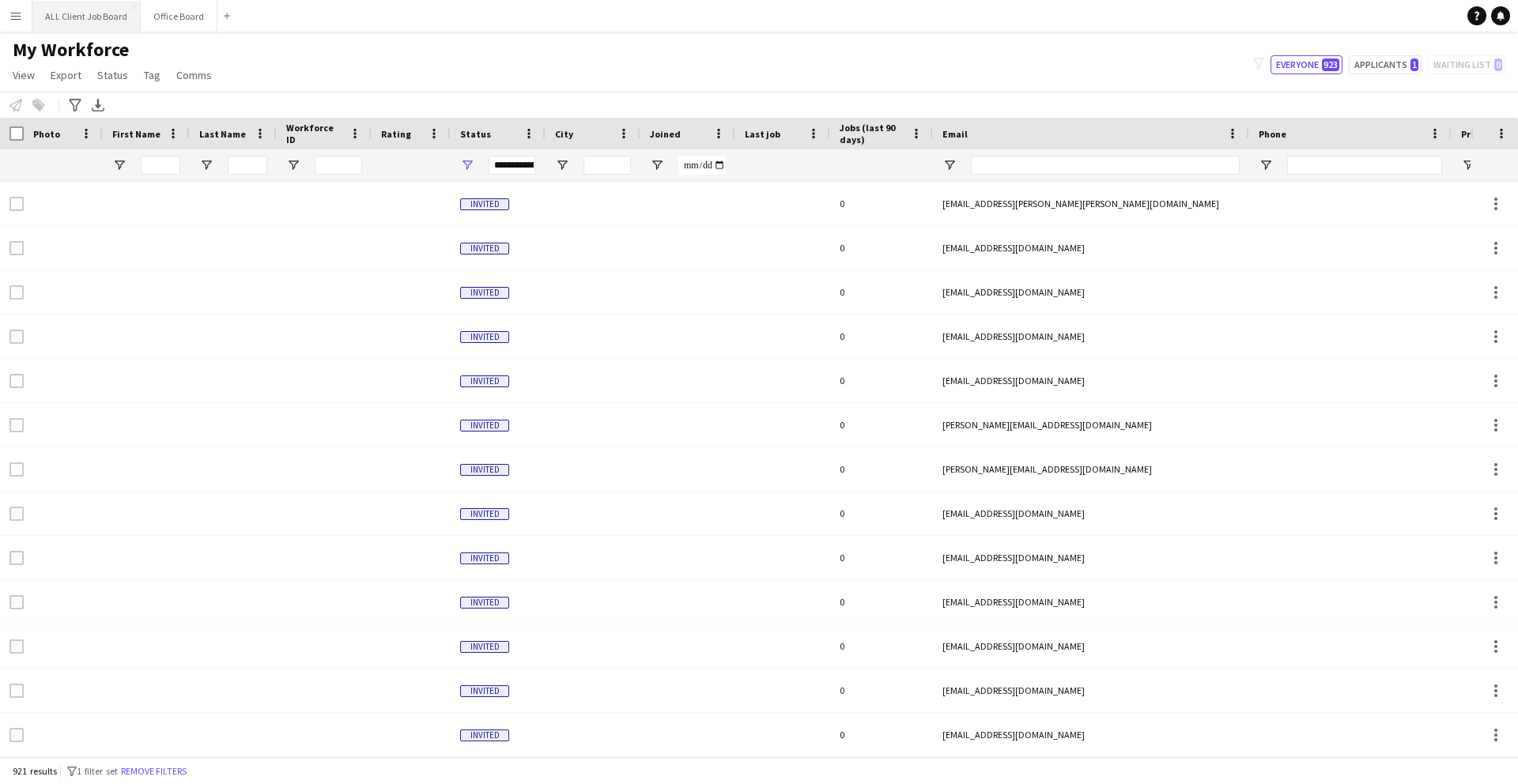
click at [89, 6] on button "ALL Client Job Board Close" at bounding box center [86, 16] width 108 height 31
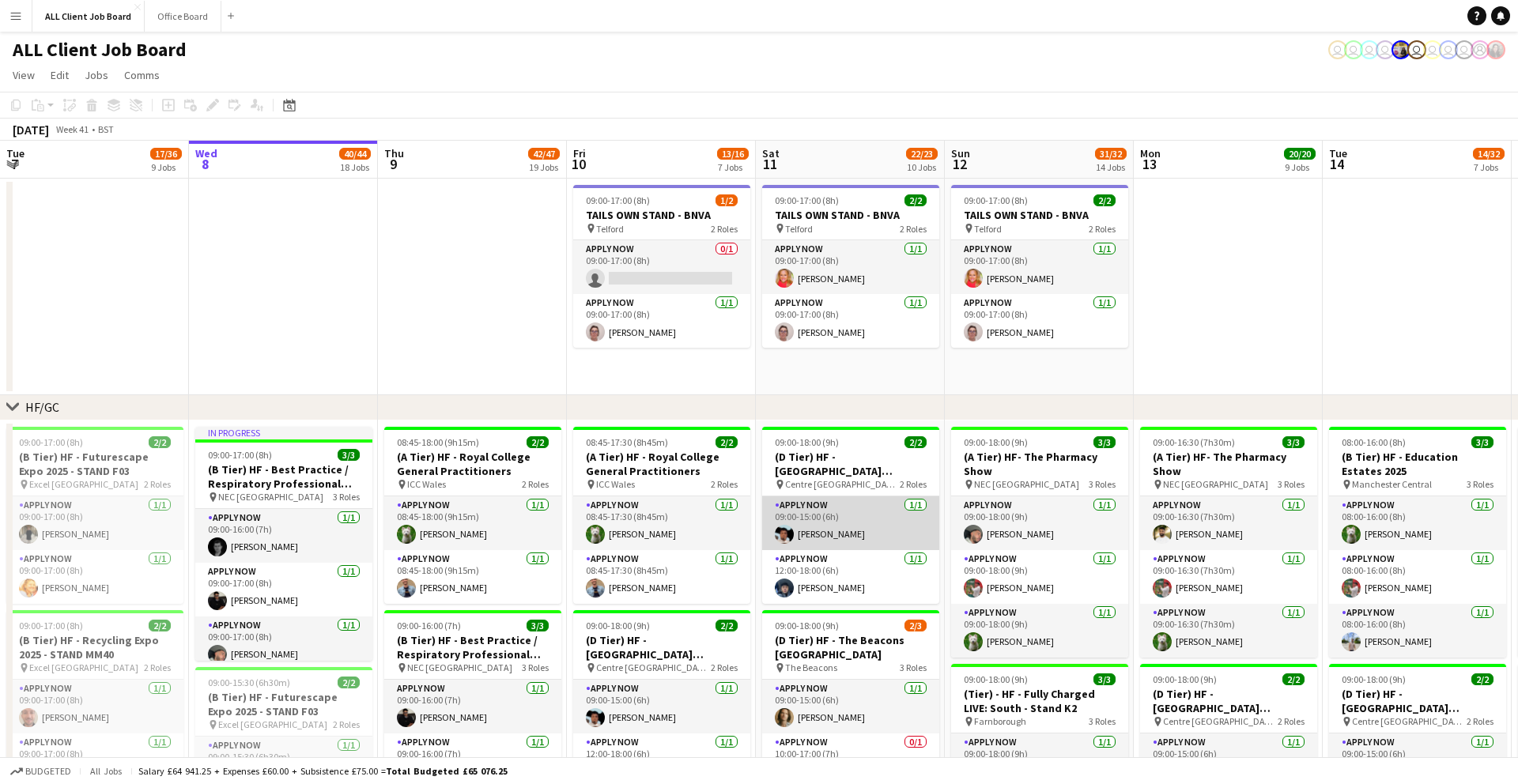
scroll to position [1350, 0]
